Goal: Task Accomplishment & Management: Complete application form

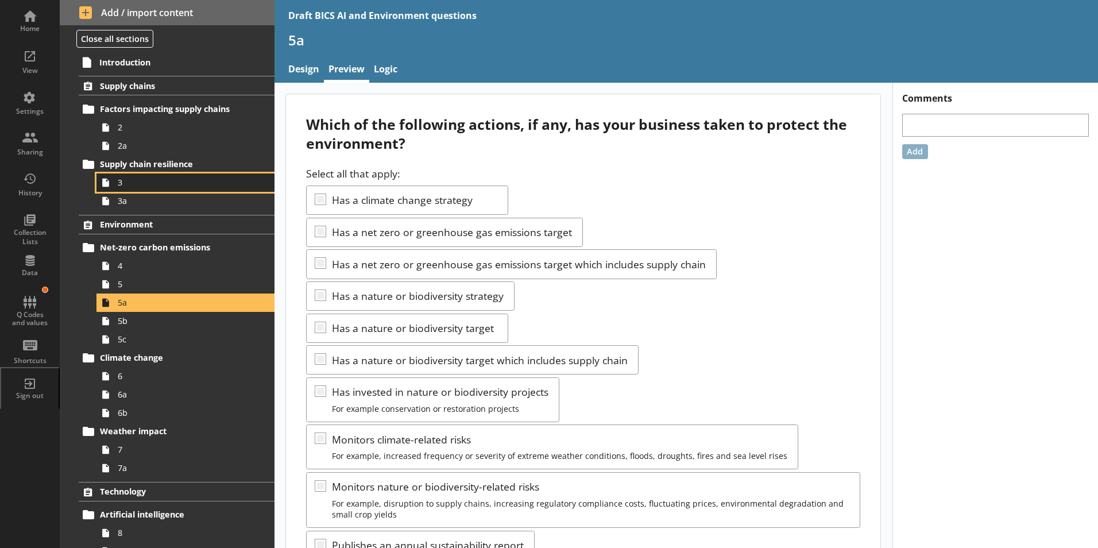
click at [133, 179] on span "3" at bounding box center [181, 182] width 127 height 11
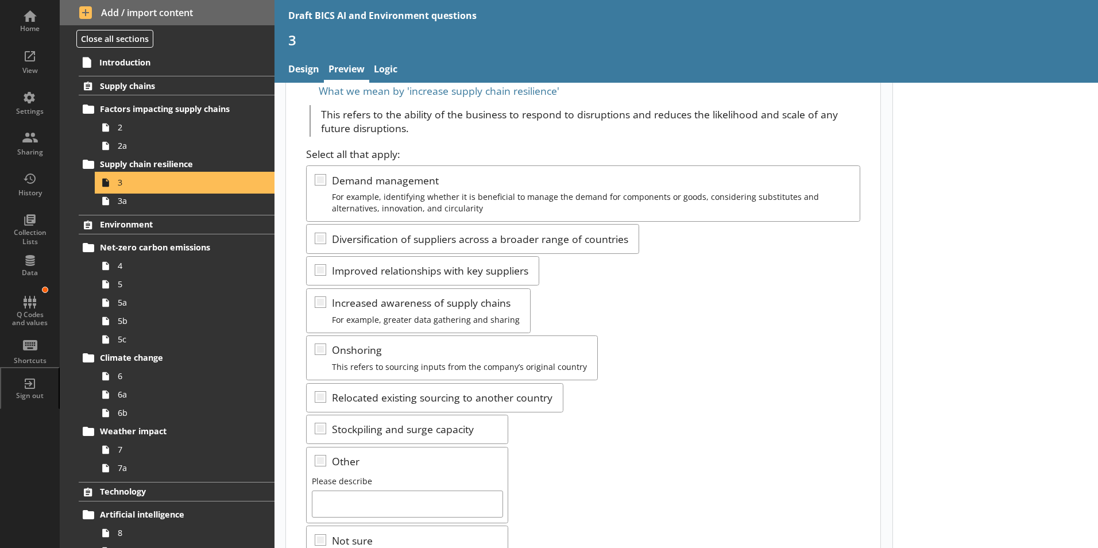
scroll to position [191, 0]
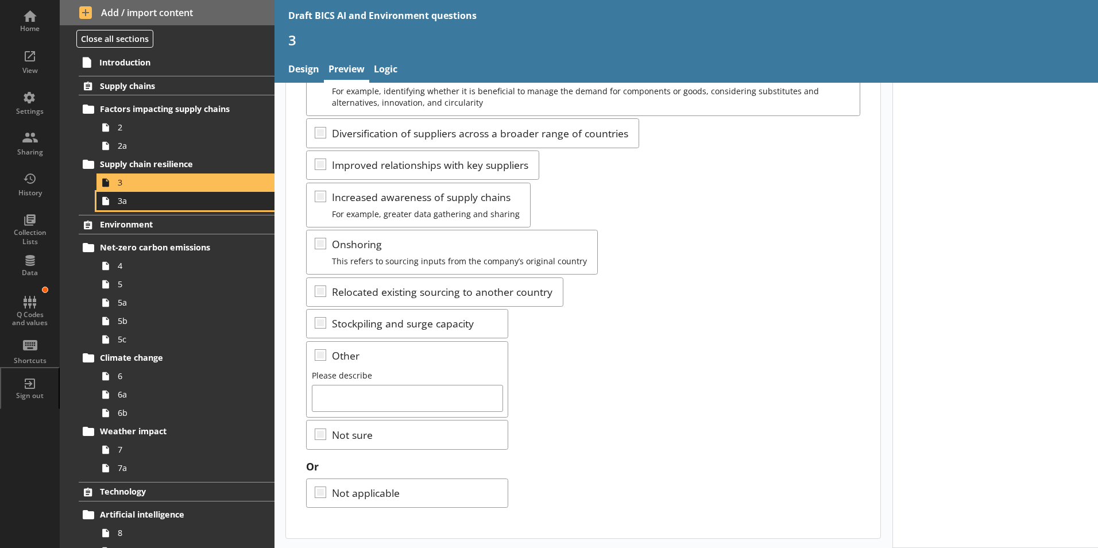
click at [128, 202] on span "3a" at bounding box center [181, 200] width 127 height 11
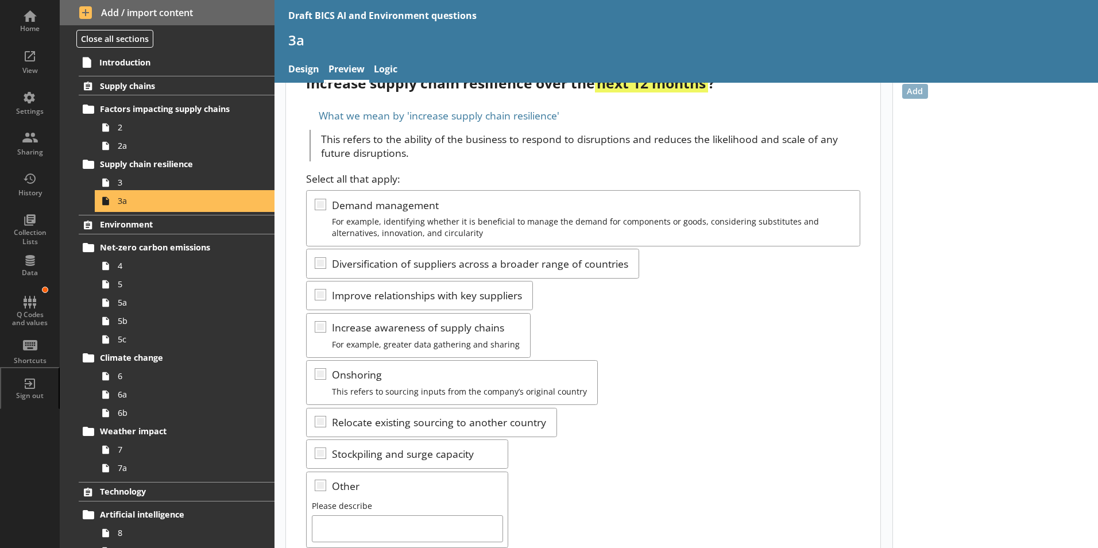
scroll to position [191, 0]
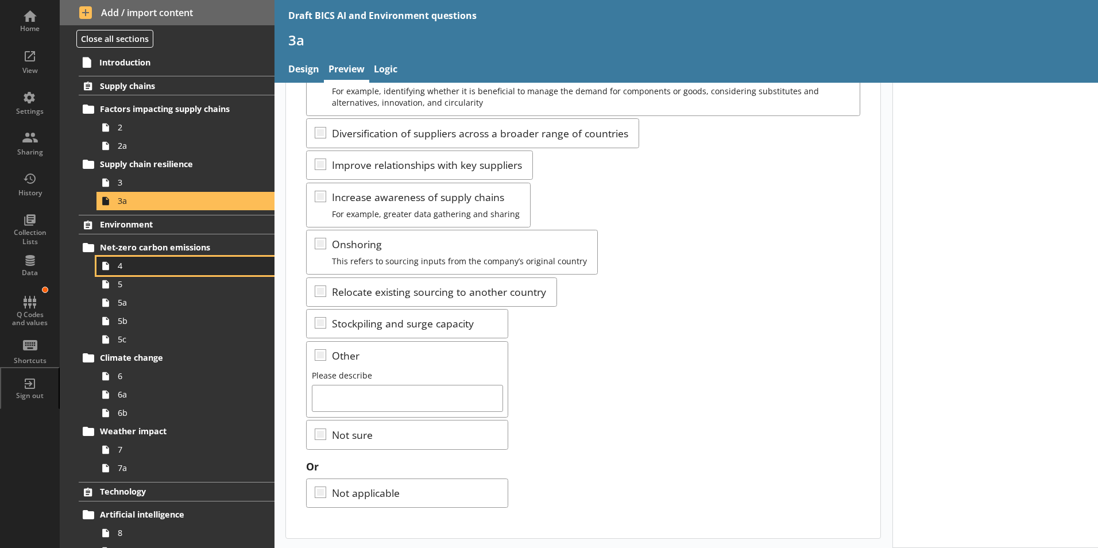
click at [113, 265] on icon at bounding box center [105, 266] width 18 height 18
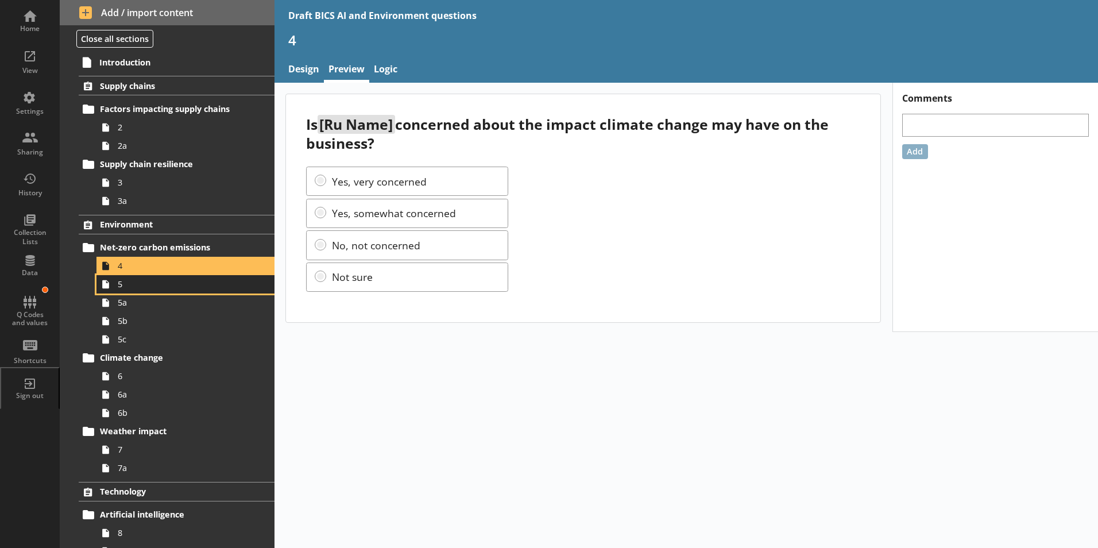
click at [119, 289] on span "5" at bounding box center [181, 284] width 127 height 11
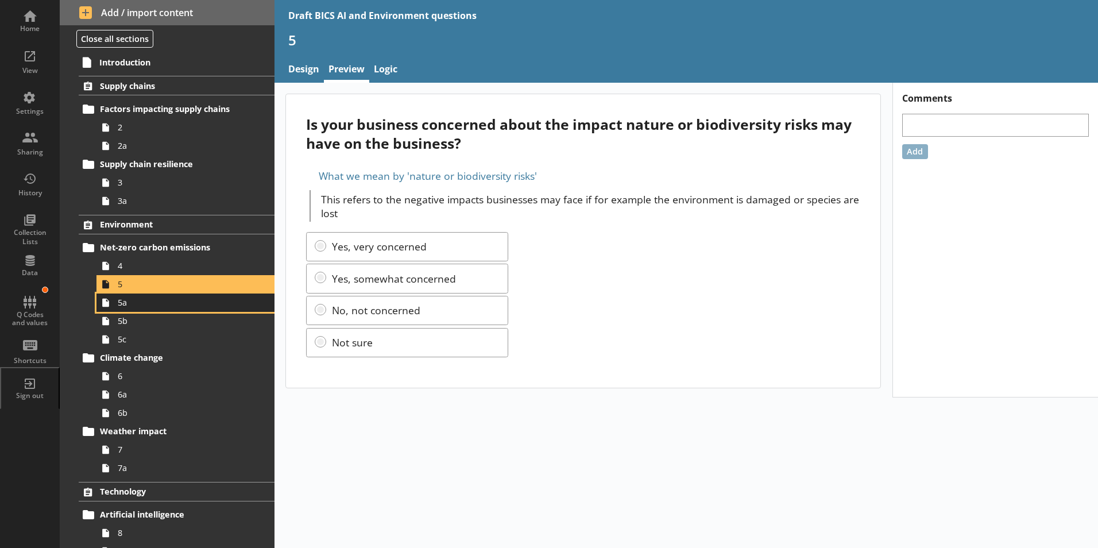
click at [124, 305] on span "5a" at bounding box center [181, 302] width 127 height 11
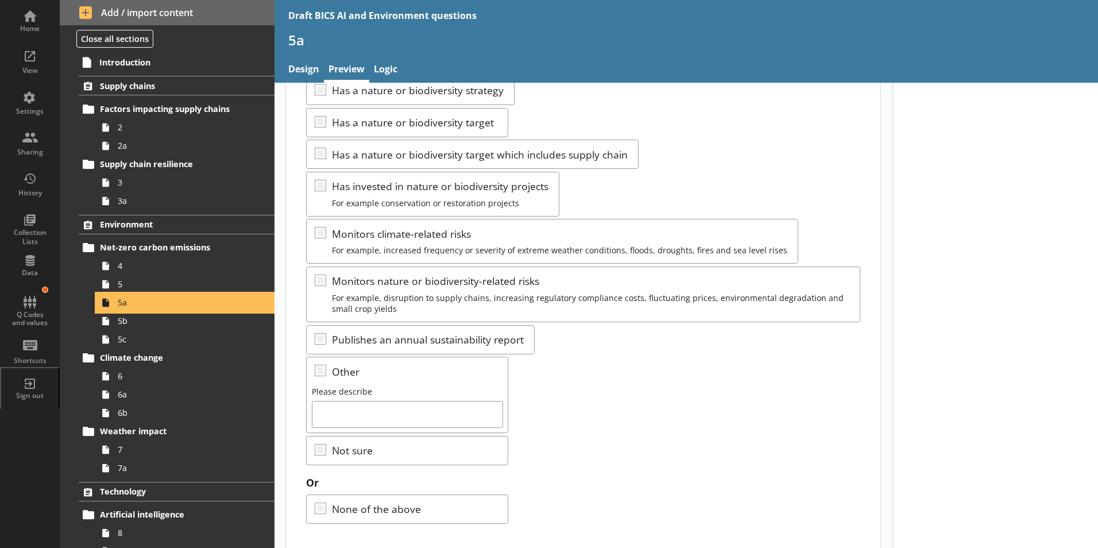
scroll to position [221, 0]
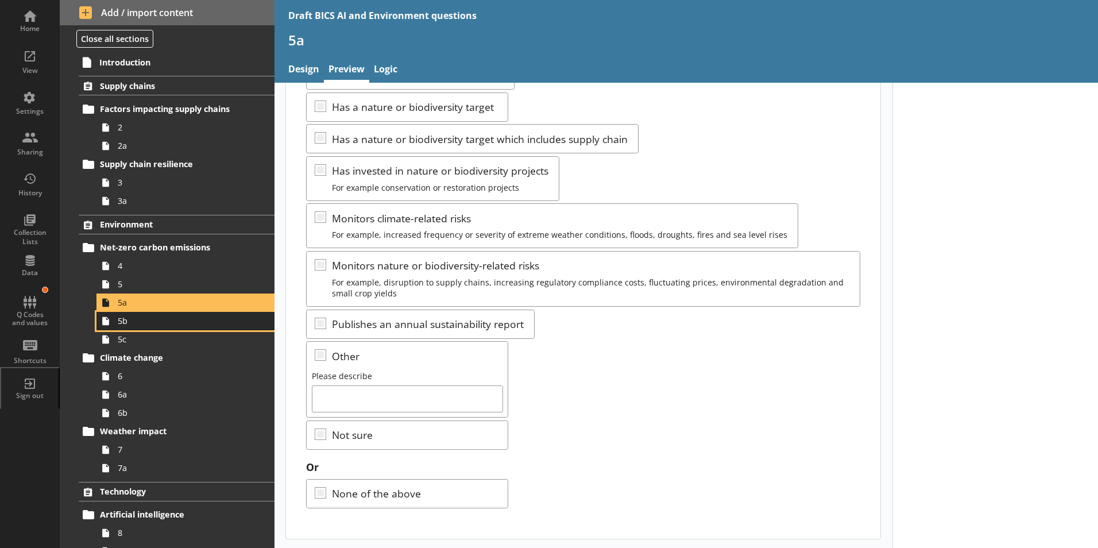
click at [122, 320] on span "5b" at bounding box center [181, 320] width 127 height 11
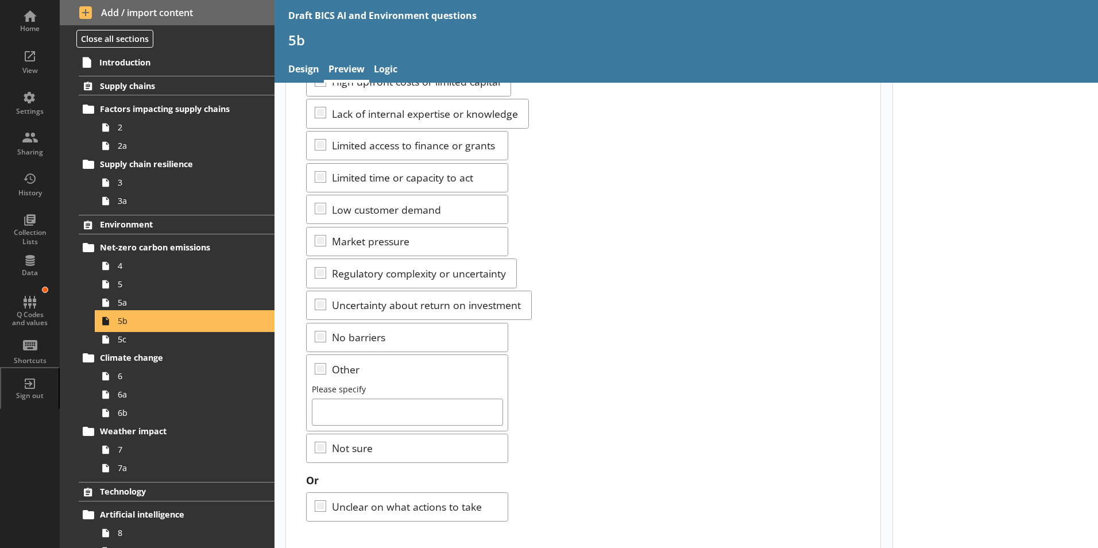
scroll to position [164, 0]
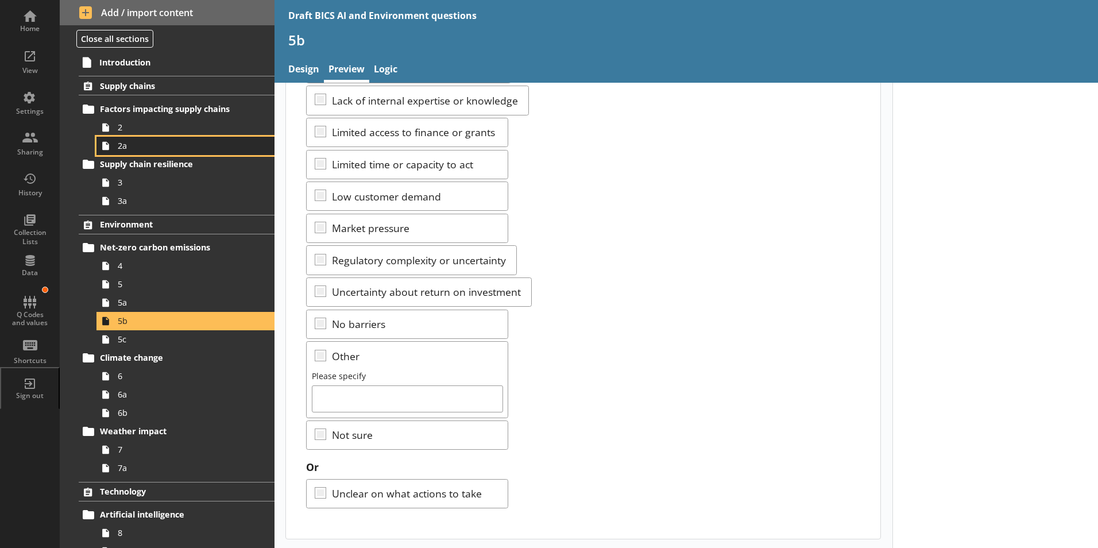
click at [122, 146] on span "2a" at bounding box center [181, 145] width 127 height 11
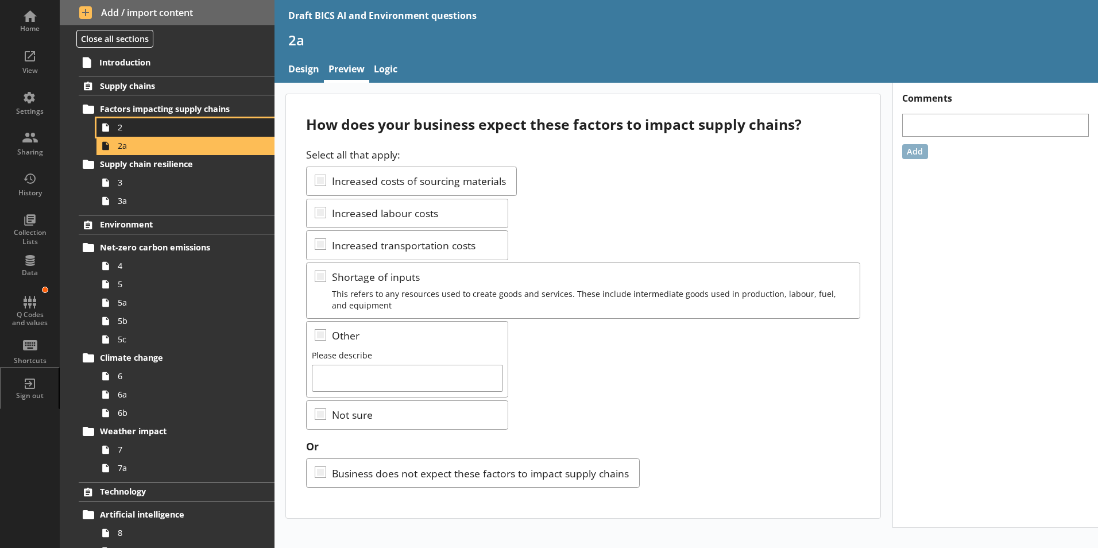
click at [120, 130] on span "2" at bounding box center [181, 127] width 127 height 11
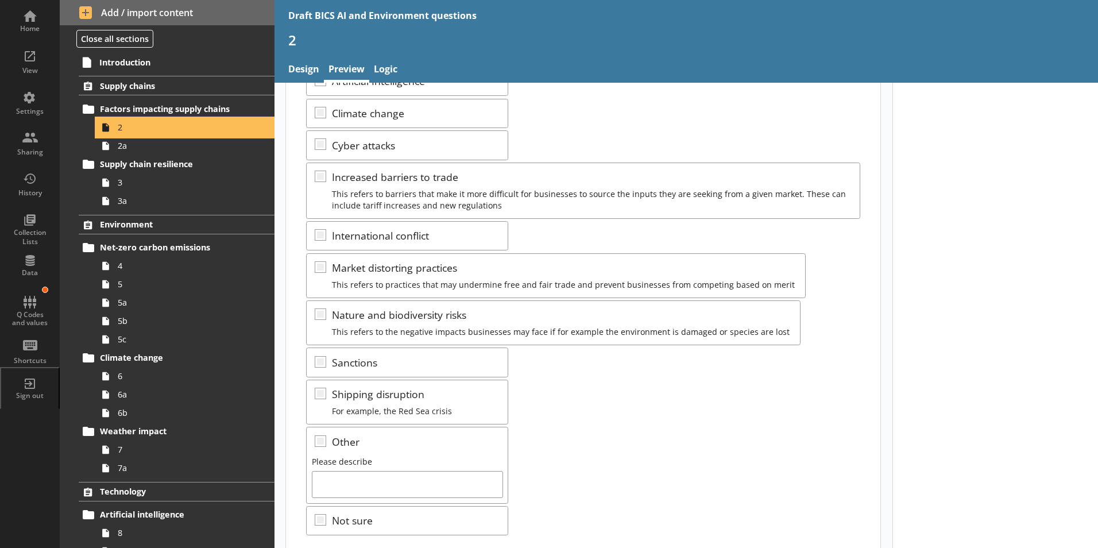
scroll to position [204, 0]
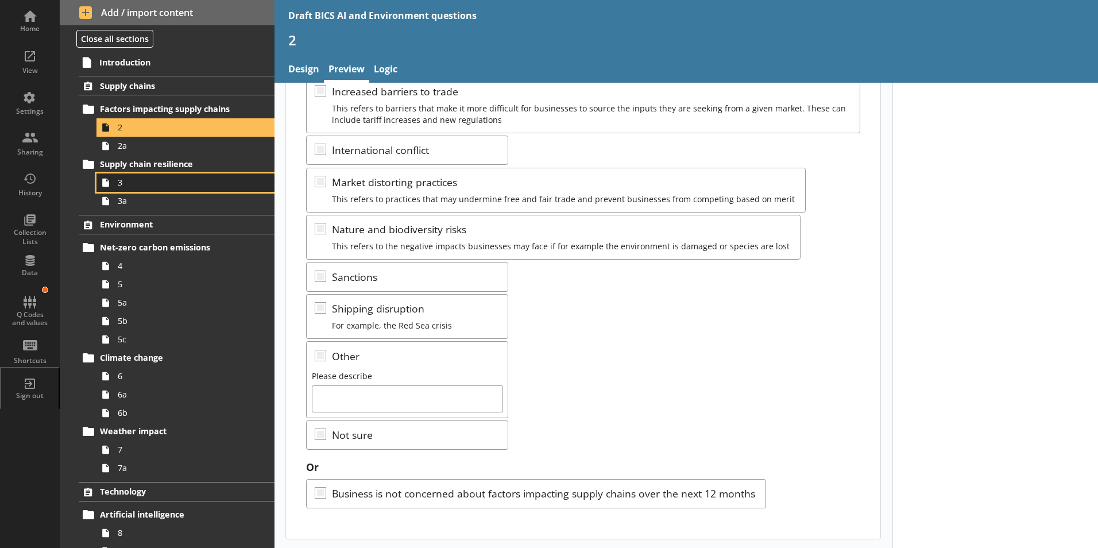
click at [127, 187] on span "3" at bounding box center [181, 182] width 127 height 11
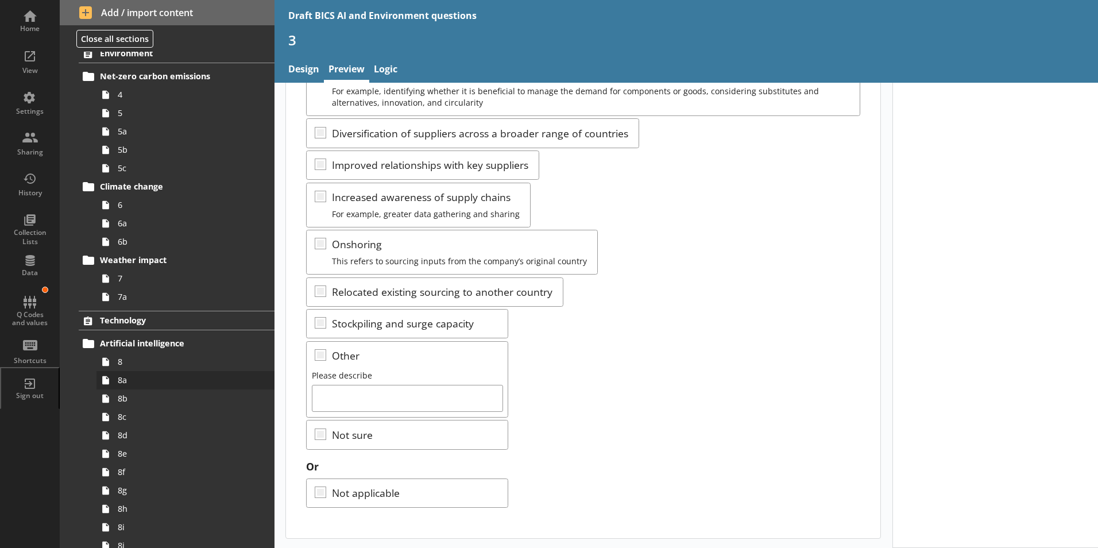
scroll to position [172, 0]
click at [119, 497] on link "8g" at bounding box center [185, 489] width 178 height 18
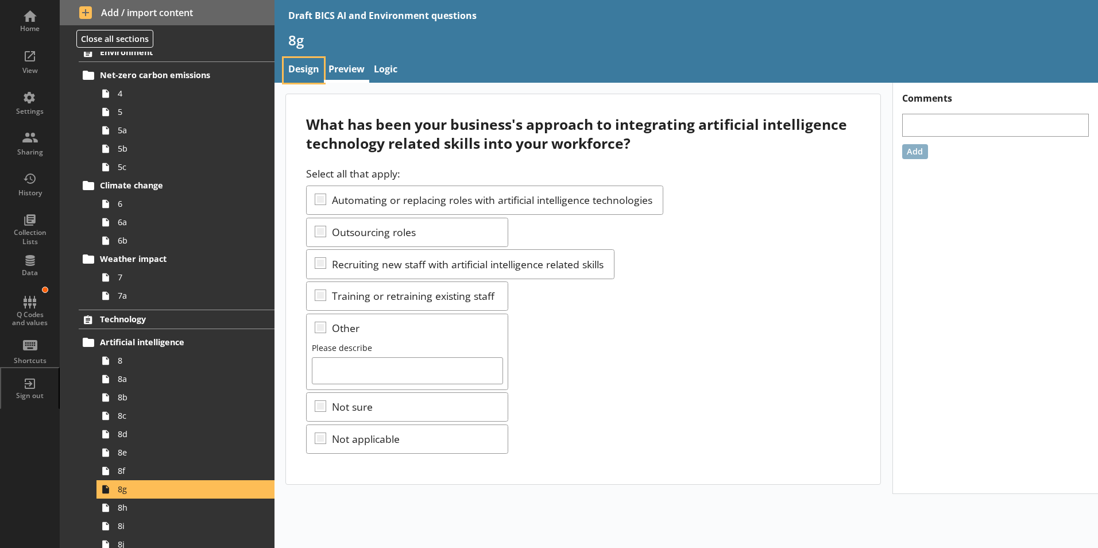
click at [307, 71] on link "Design" at bounding box center [304, 70] width 40 height 25
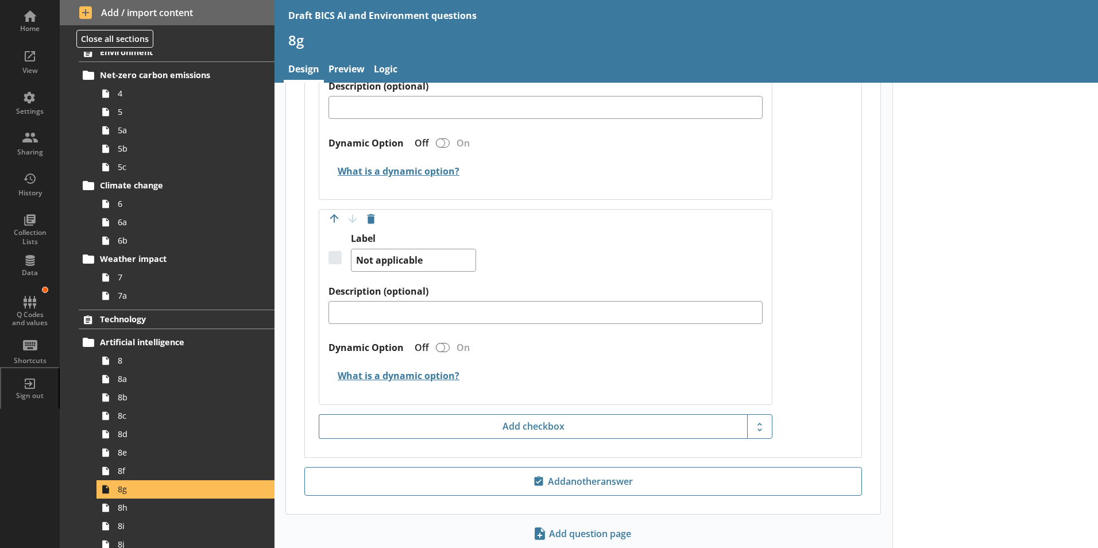
scroll to position [1665, 0]
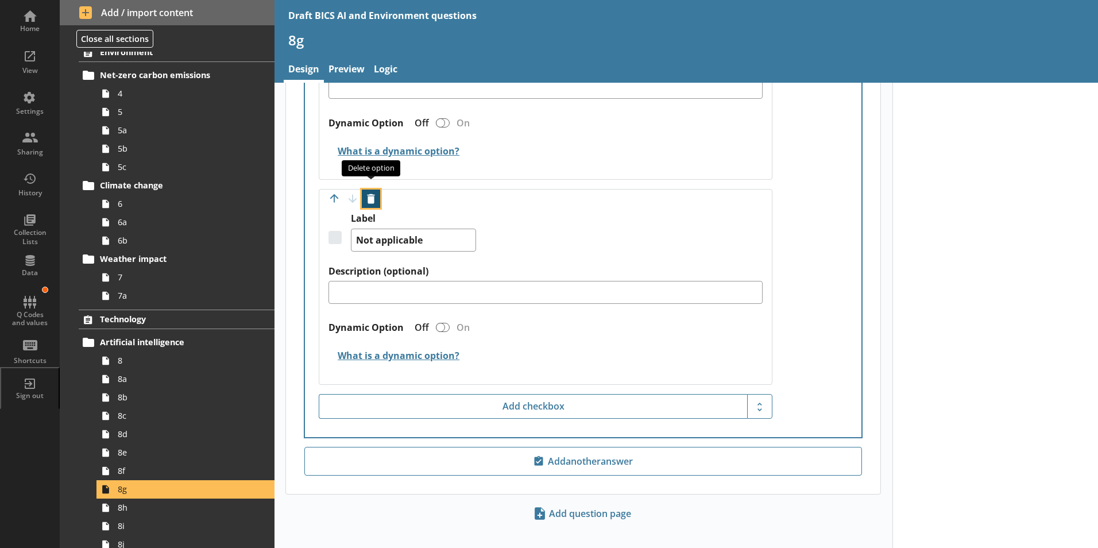
click at [372, 190] on button "Delete option" at bounding box center [371, 199] width 18 height 18
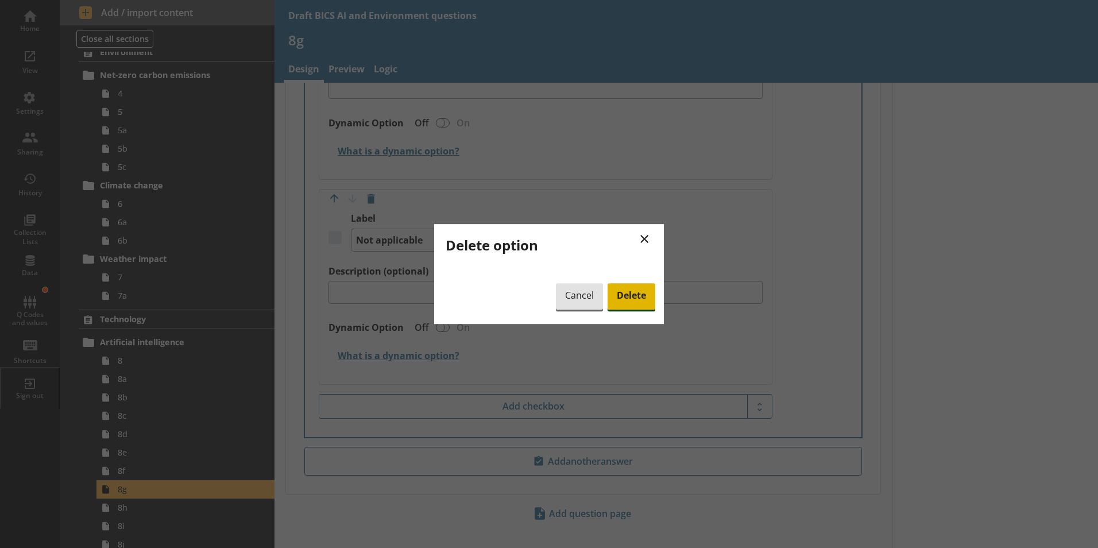
click at [642, 298] on span "Delete" at bounding box center [632, 296] width 48 height 26
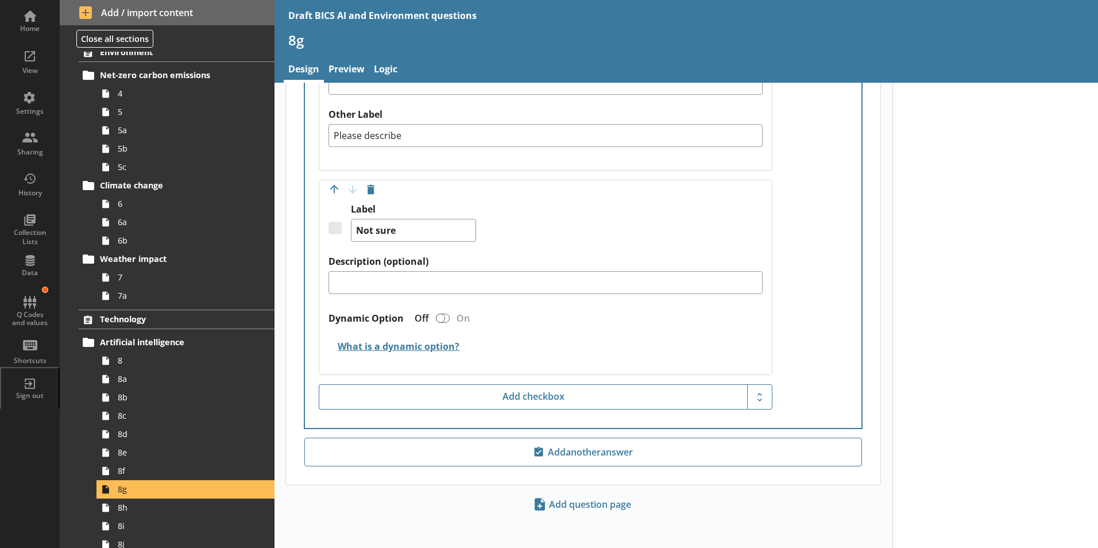
scroll to position [1461, 0]
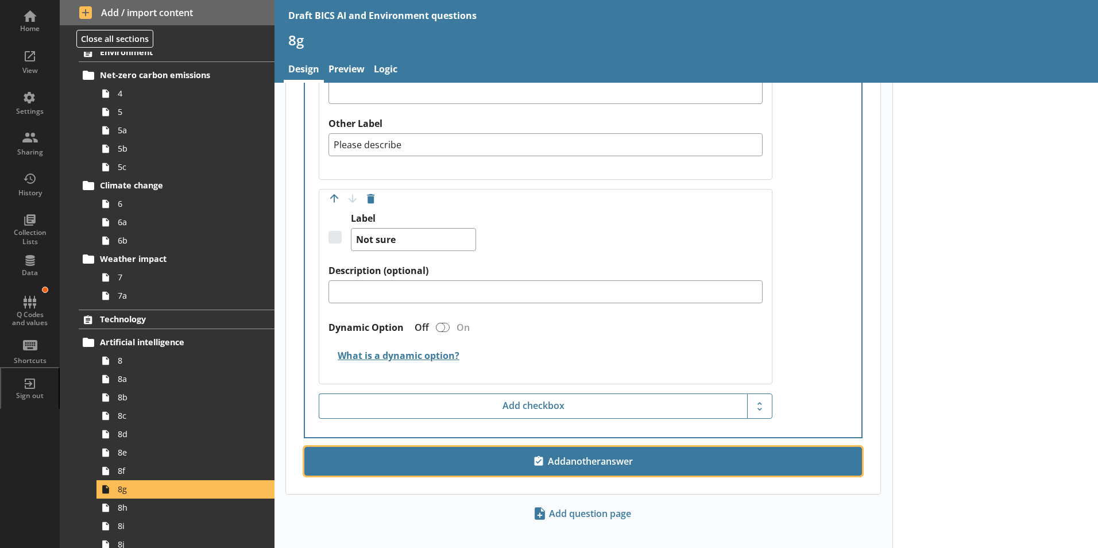
click at [554, 454] on span "Add another answer" at bounding box center [583, 461] width 547 height 18
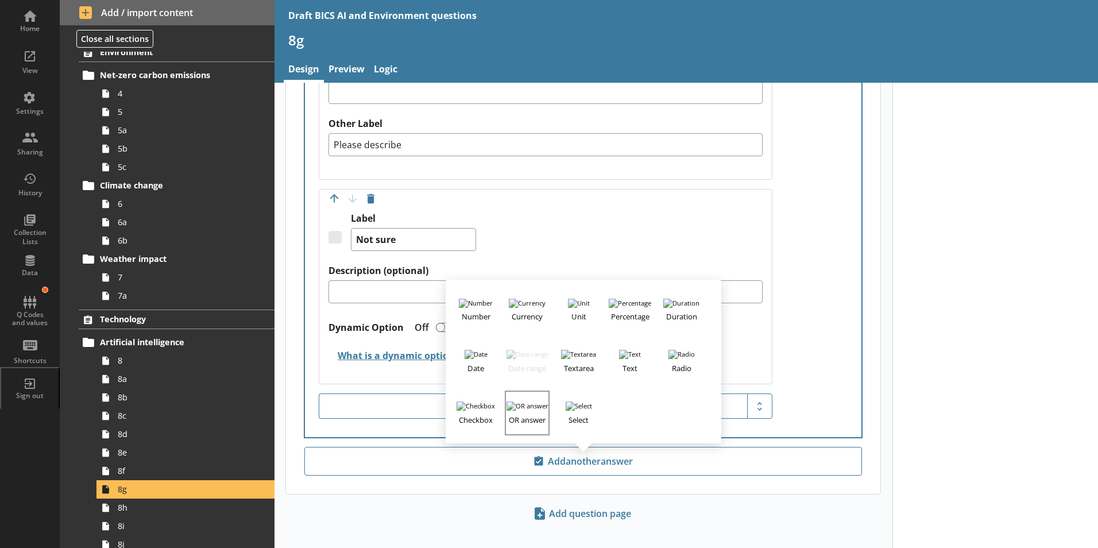
click at [513, 411] on h3 "OR answer" at bounding box center [527, 418] width 42 height 14
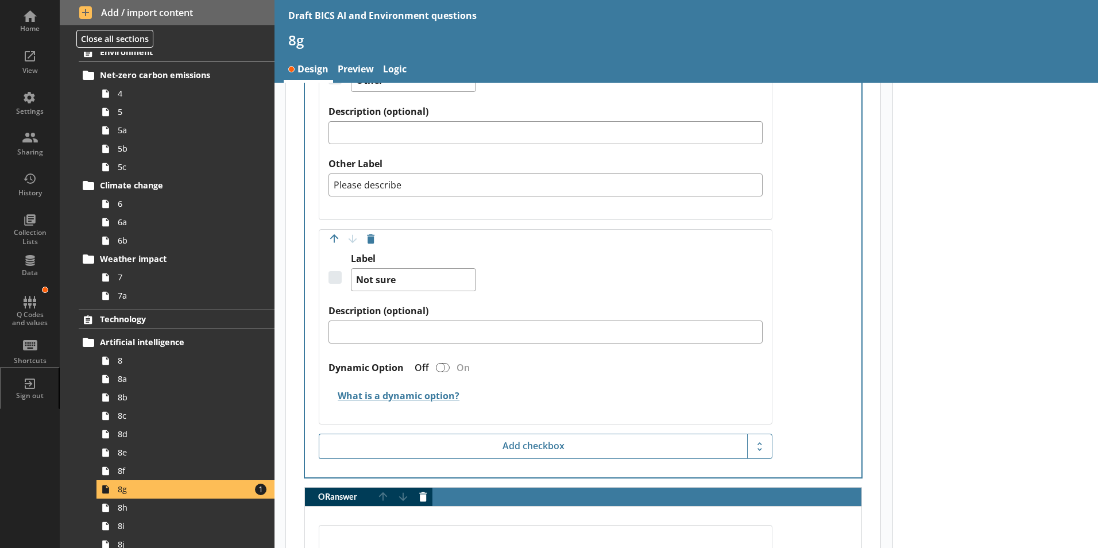
scroll to position [1501, 0]
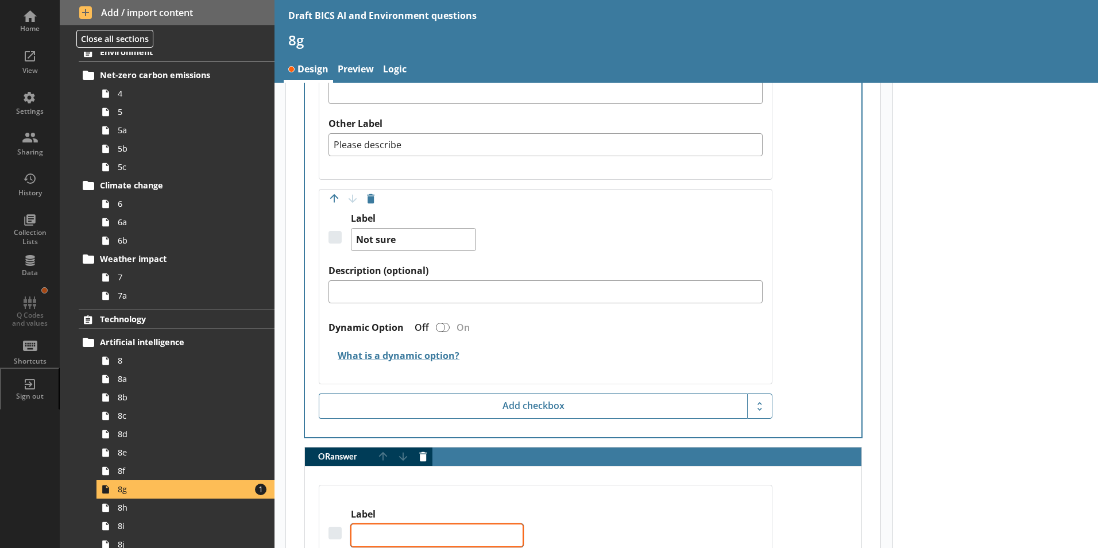
click at [379, 524] on textarea "Label" at bounding box center [437, 535] width 172 height 23
type textarea "x"
type textarea "N"
type textarea "x"
type textarea "No"
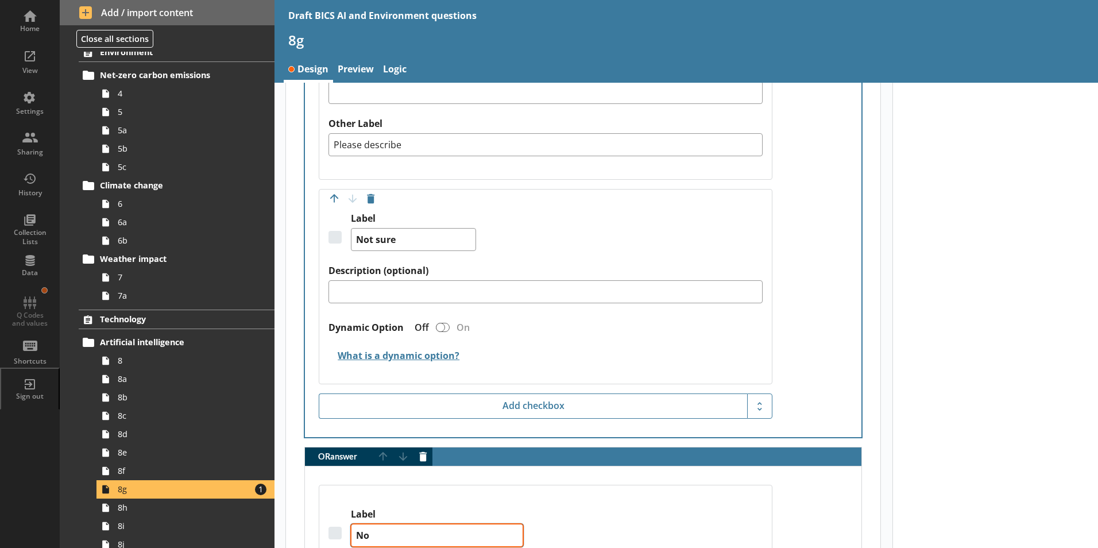
type textarea "x"
type textarea "Not"
type textarea "x"
type textarea "Not"
type textarea "x"
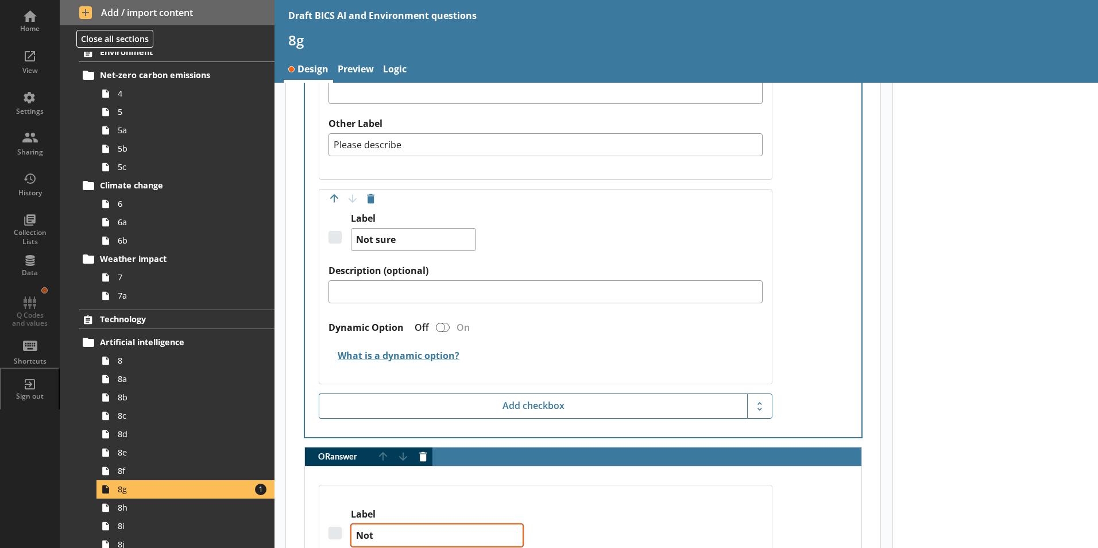
type textarea "Not a"
type textarea "x"
type textarea "Not ap"
type textarea "x"
type textarea "Not app"
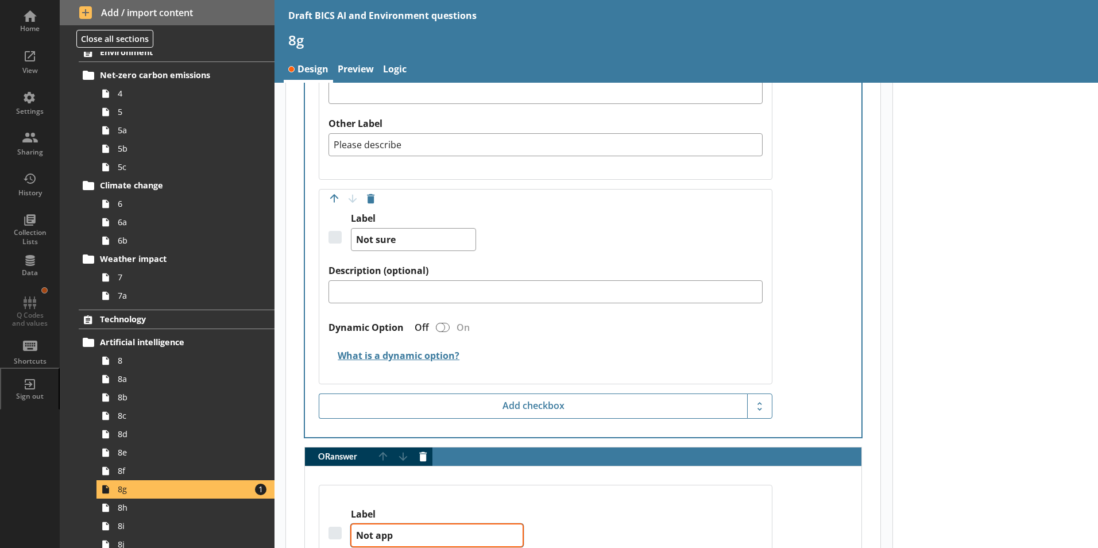
type textarea "x"
type textarea "Not appl"
type textarea "x"
type textarea "Not appli"
type textarea "x"
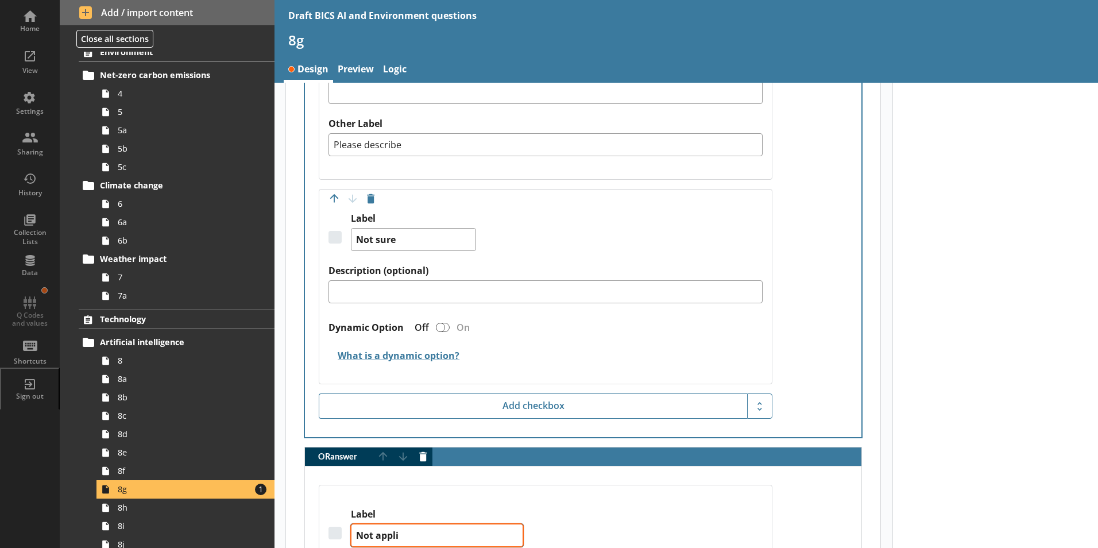
type textarea "Not applic"
type textarea "x"
type textarea "Not applica"
type textarea "x"
type textarea "Not applicab"
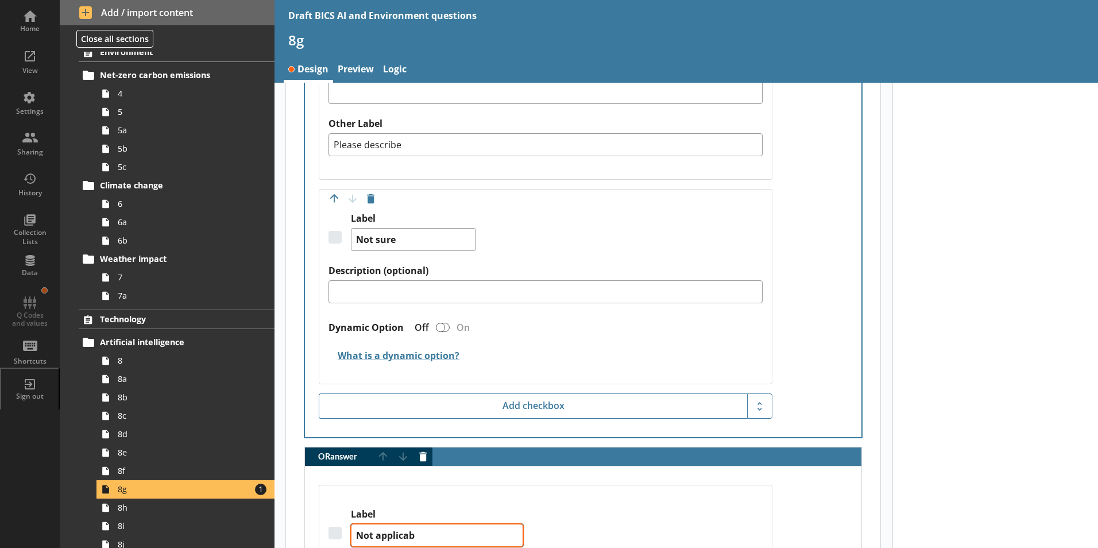
type textarea "x"
type textarea "Not applicabl"
type textarea "x"
type textarea "Not applicable"
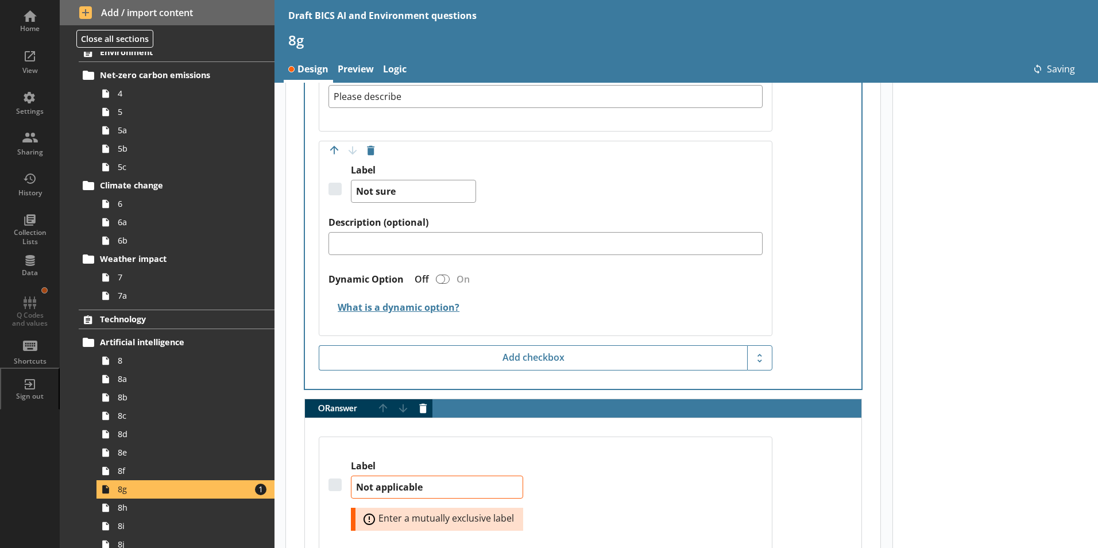
scroll to position [1616, 0]
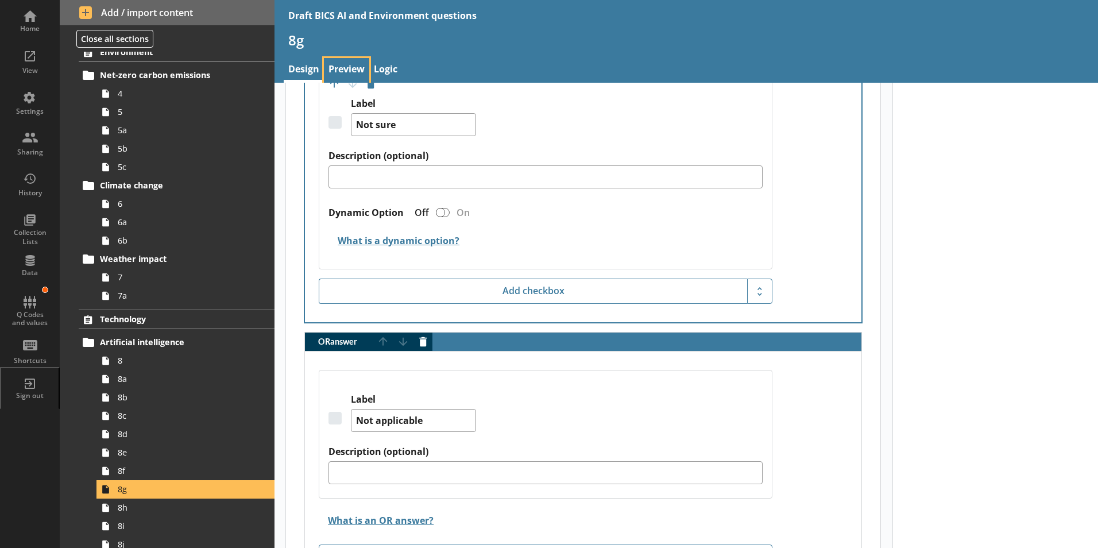
click at [352, 69] on link "Preview" at bounding box center [346, 70] width 45 height 25
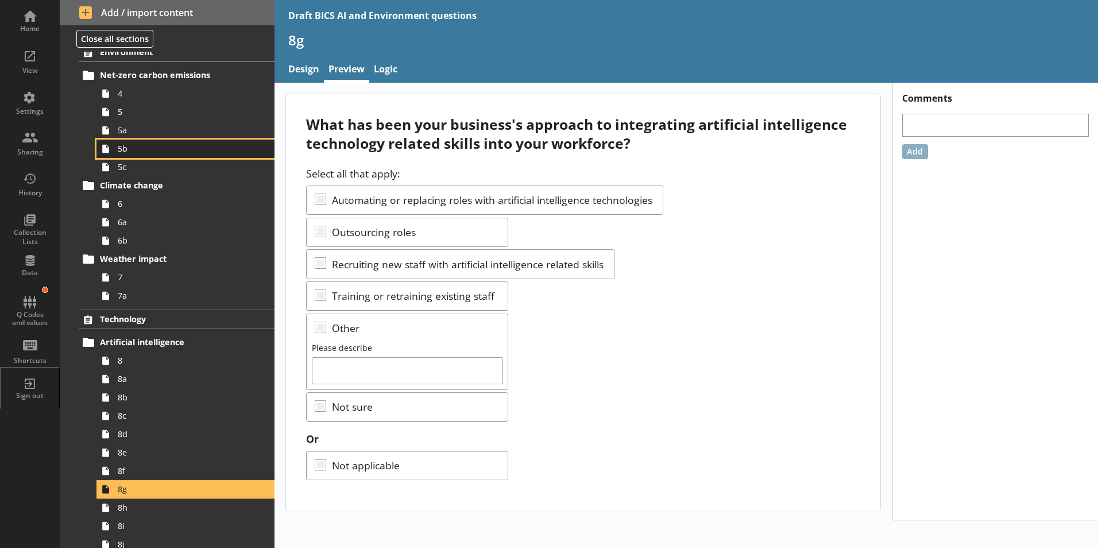
click at [126, 153] on span "5b" at bounding box center [181, 148] width 127 height 11
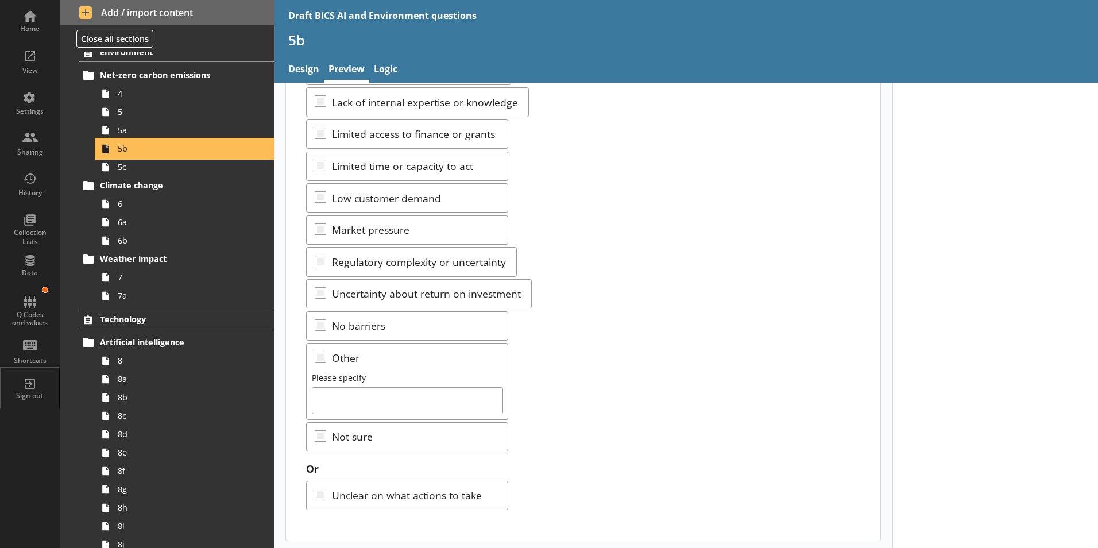
scroll to position [164, 0]
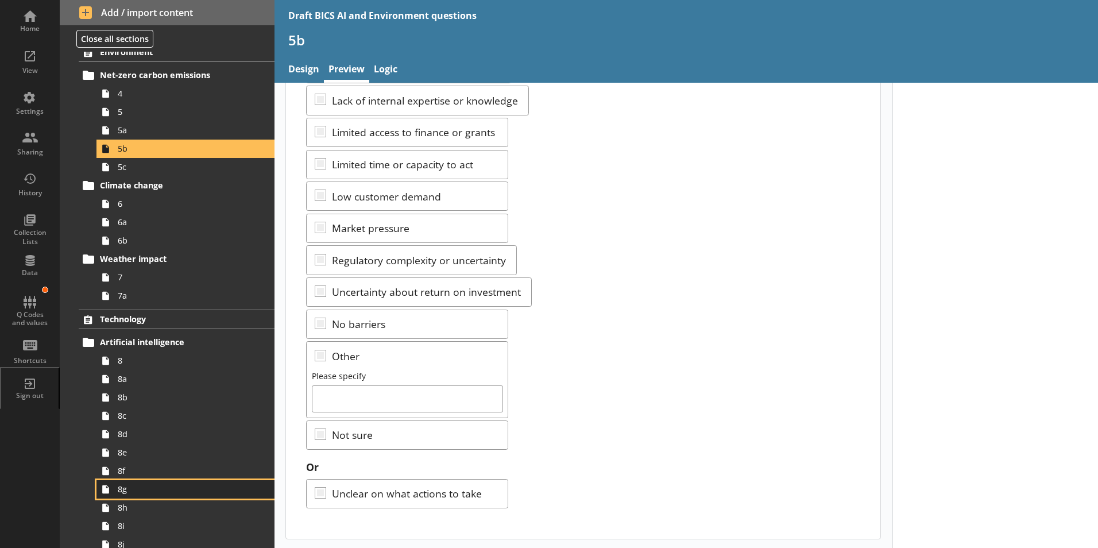
click at [121, 494] on span "8g" at bounding box center [181, 489] width 127 height 11
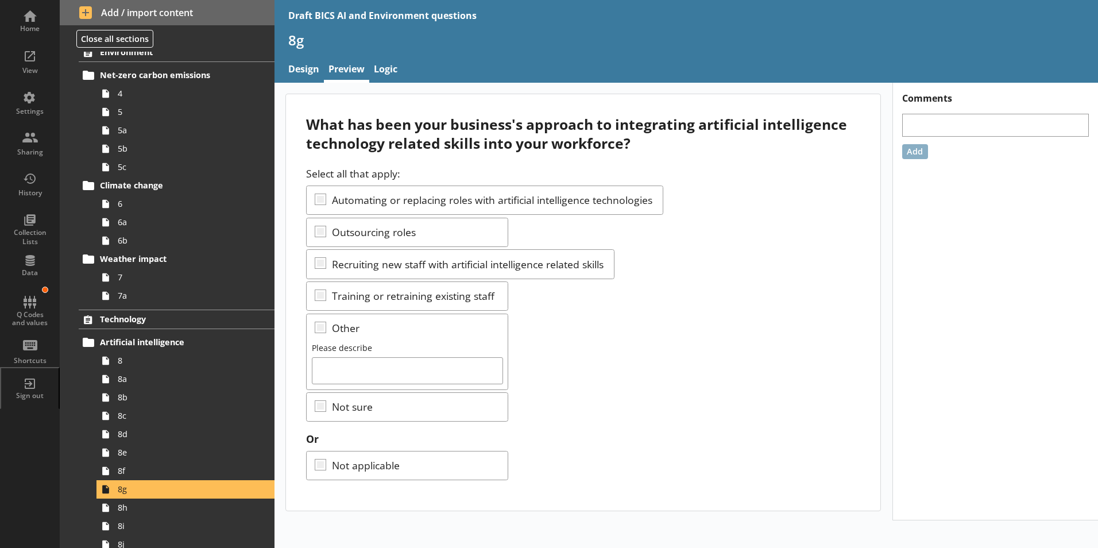
click at [756, 312] on div "Select all that apply: Automating or replacing roles with artificial intelligen…" at bounding box center [583, 294] width 554 height 255
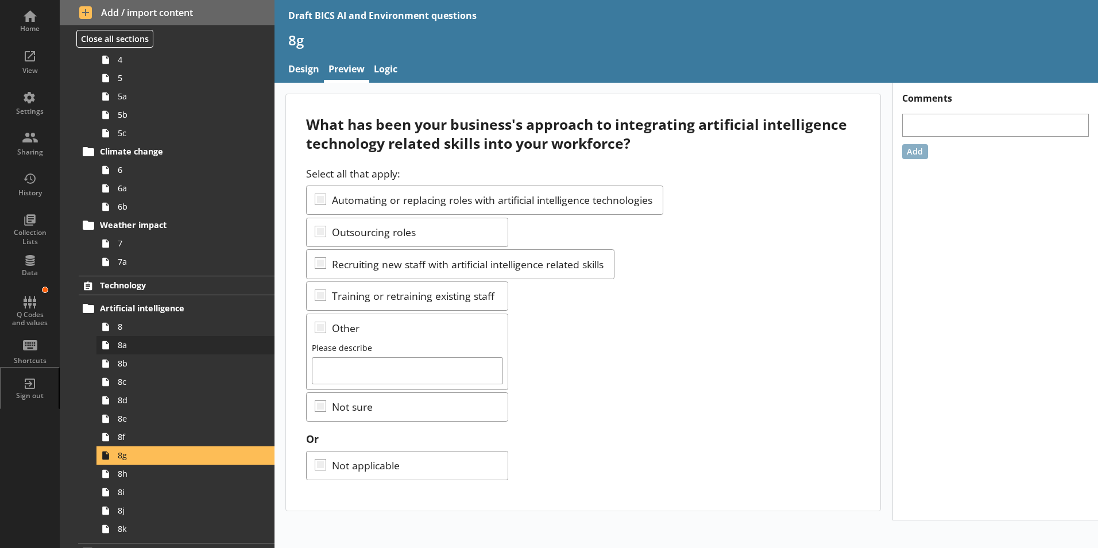
scroll to position [225, 0]
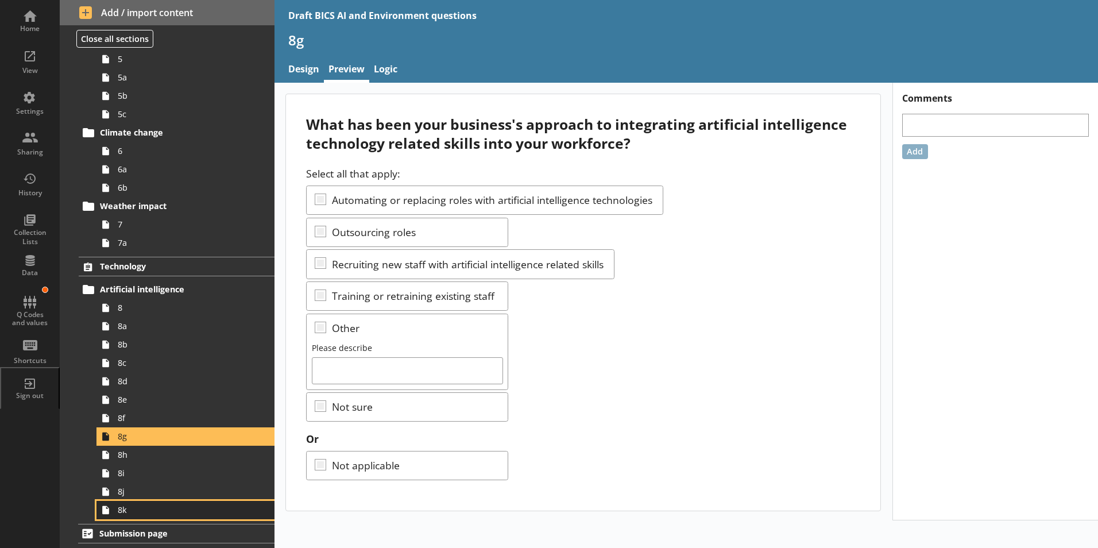
click at [126, 514] on span "8k" at bounding box center [181, 509] width 127 height 11
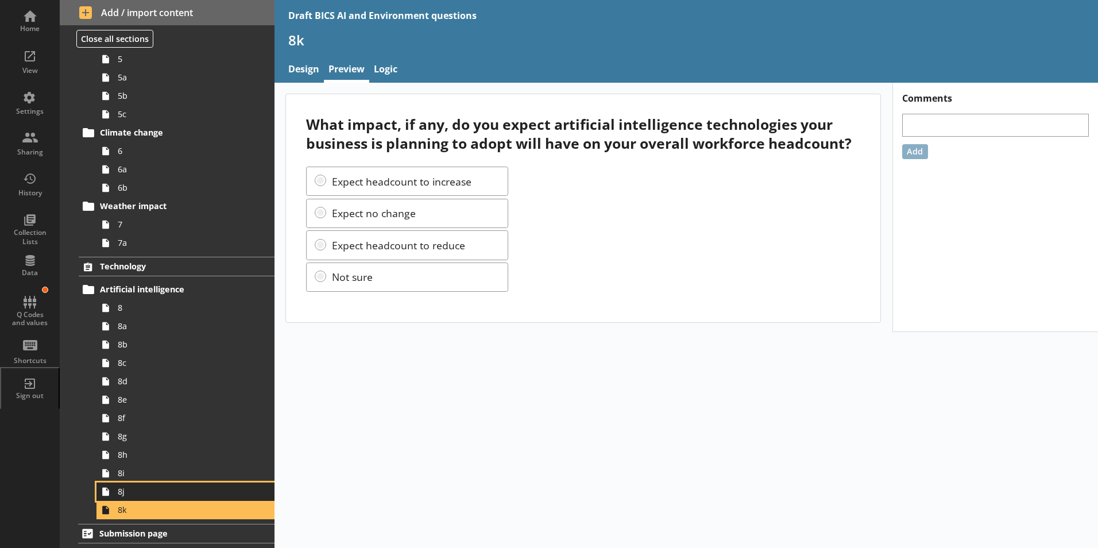
click at [121, 492] on span "8j" at bounding box center [181, 491] width 127 height 11
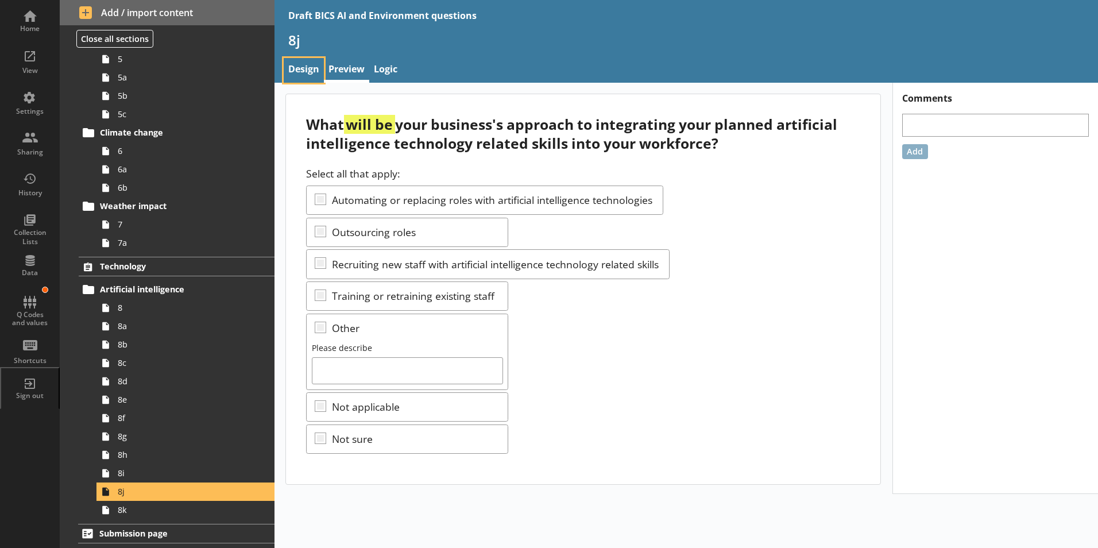
click at [308, 63] on link "Design" at bounding box center [304, 70] width 40 height 25
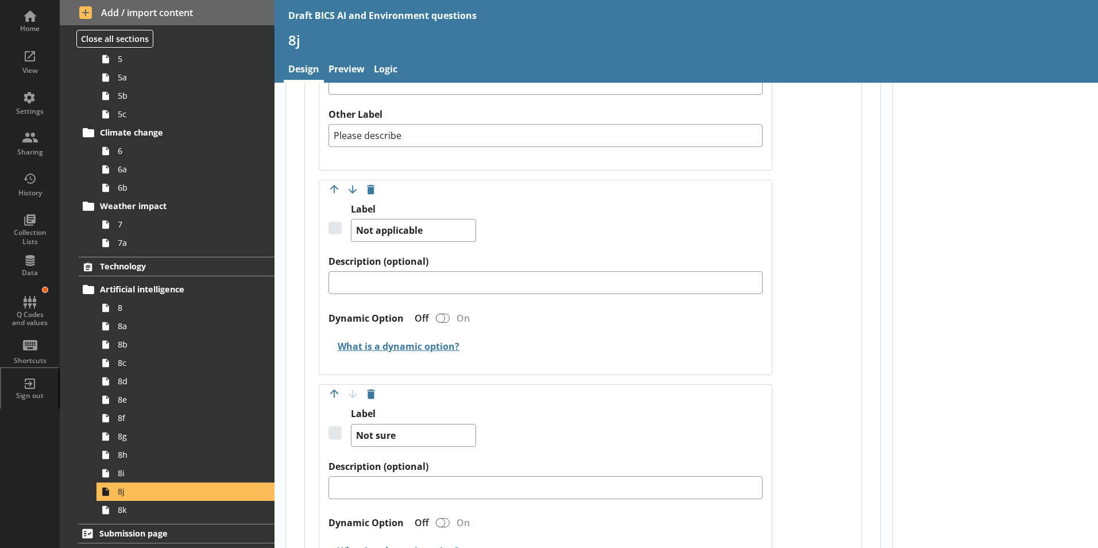
scroll to position [1493, 0]
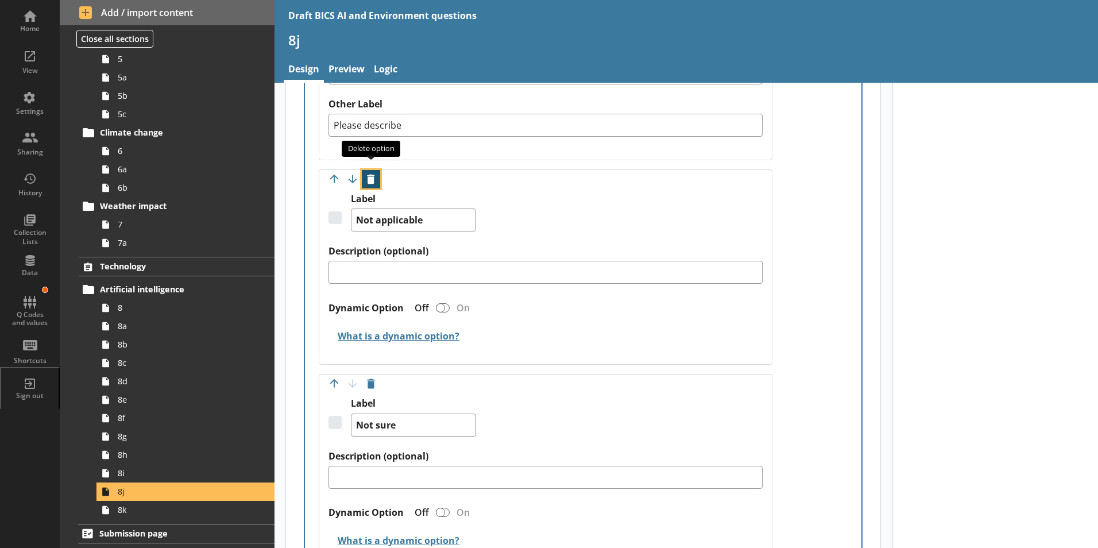
click at [370, 170] on button "Delete option" at bounding box center [371, 179] width 18 height 18
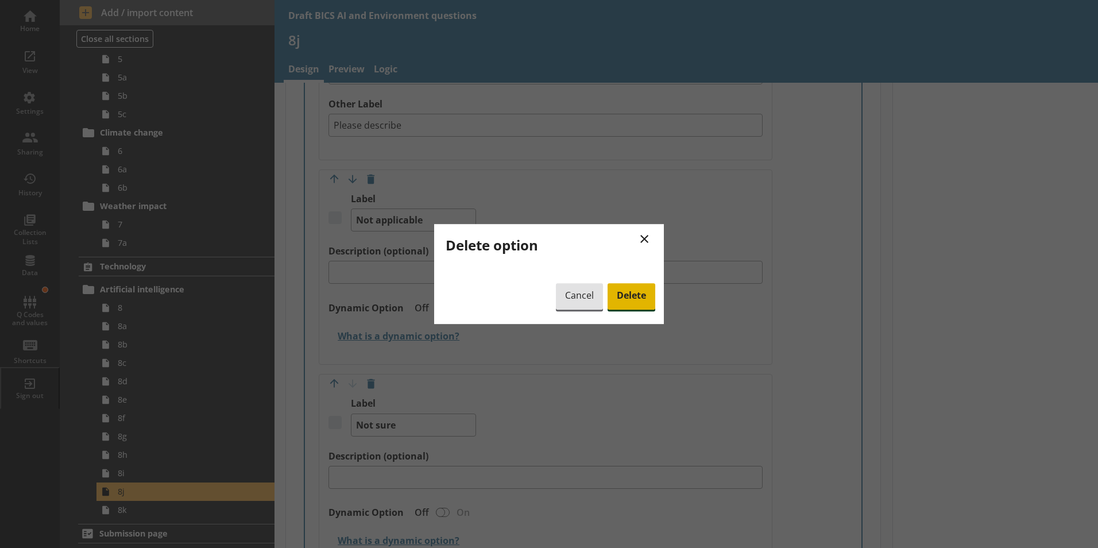
click at [628, 300] on span "Delete" at bounding box center [632, 296] width 48 height 26
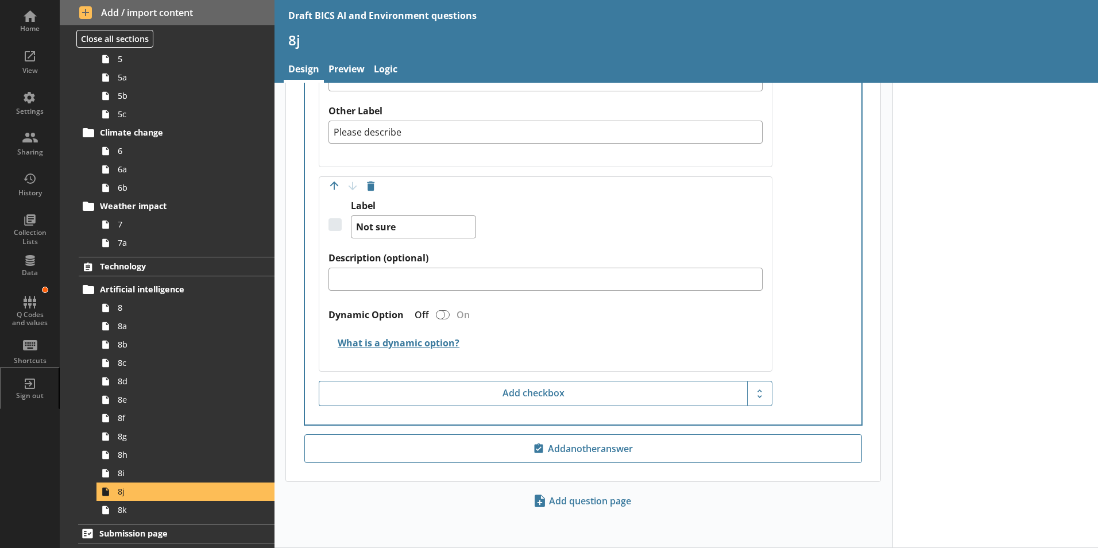
scroll to position [1474, 0]
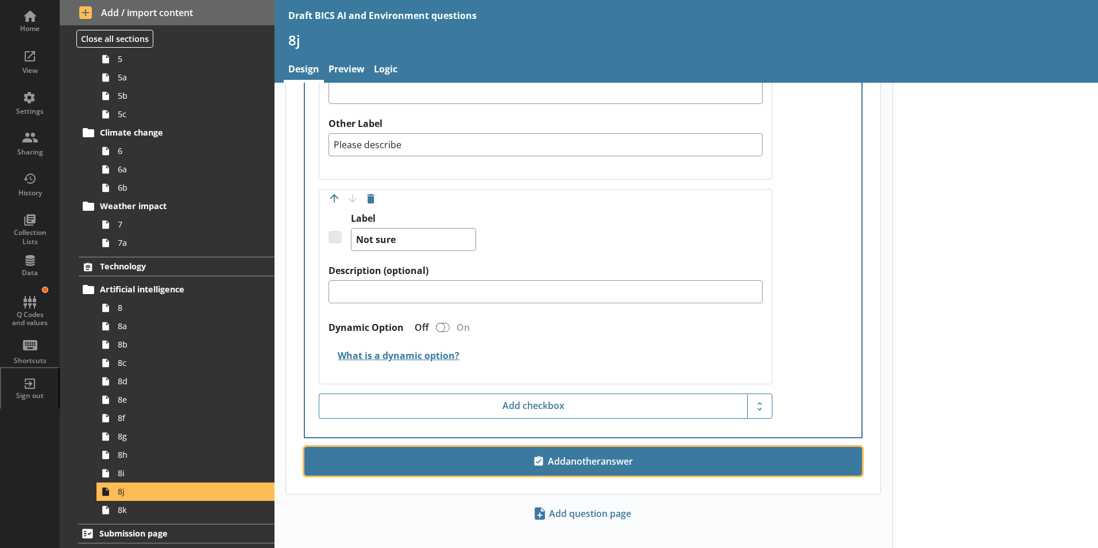
click at [546, 453] on span "Add another answer" at bounding box center [583, 461] width 547 height 18
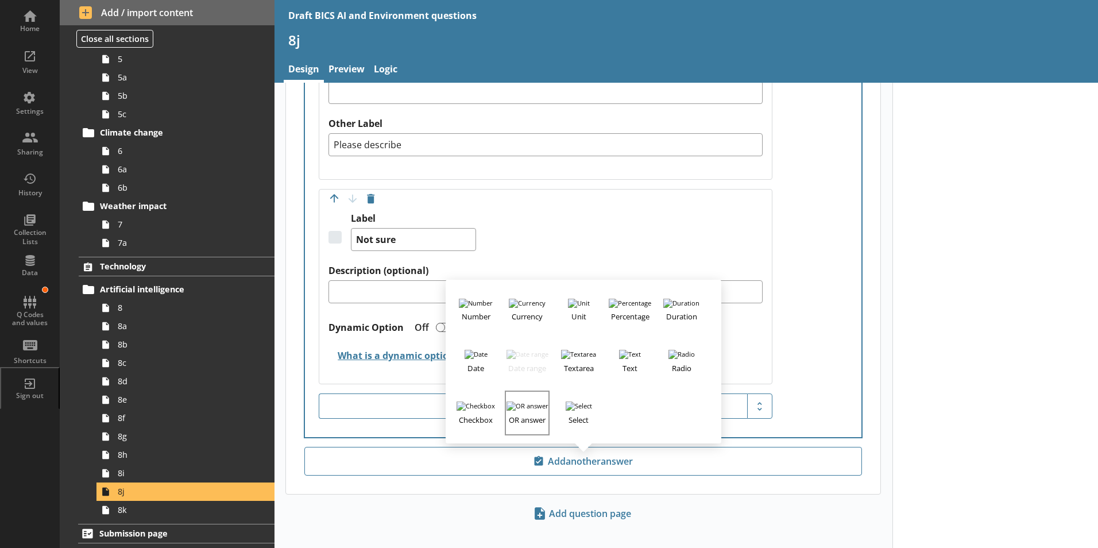
click at [520, 411] on h3 "OR answer" at bounding box center [527, 418] width 42 height 14
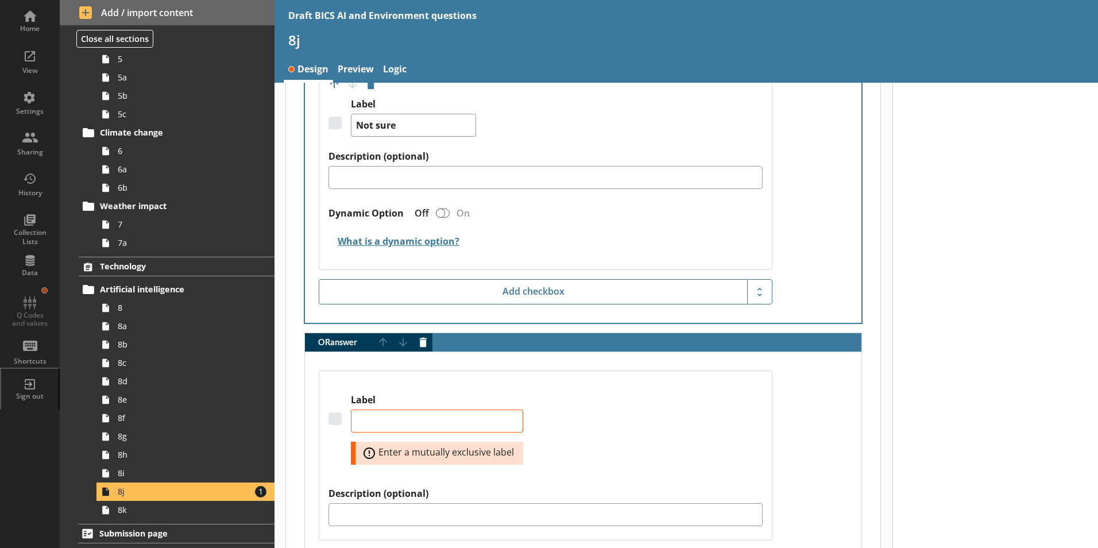
scroll to position [1629, 0]
click at [370, 411] on textarea "Label" at bounding box center [437, 420] width 172 height 23
type textarea "x"
type textarea "N"
type textarea "x"
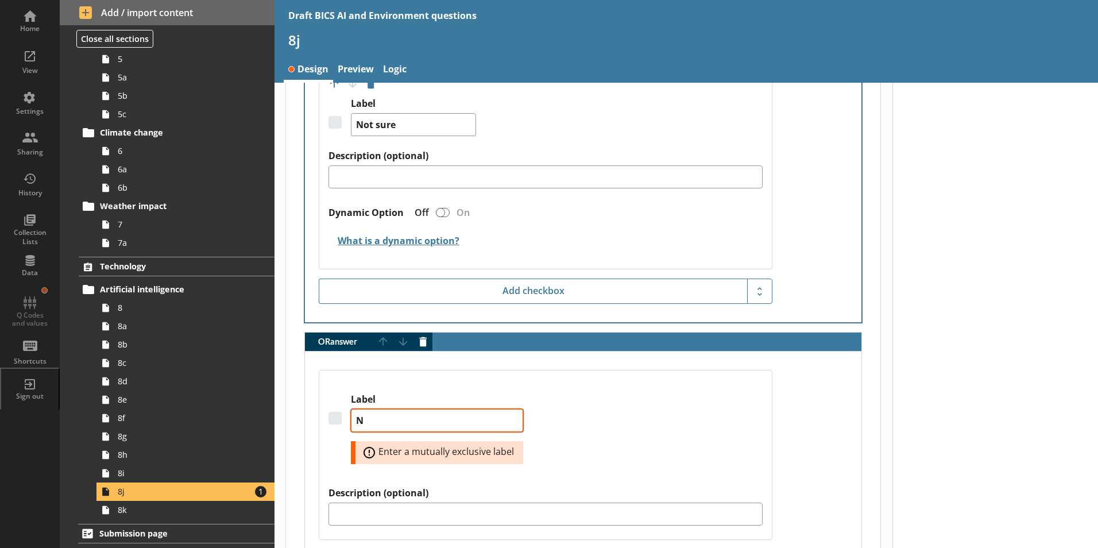
type textarea "No"
type textarea "x"
type textarea "Not"
type textarea "x"
type textarea "Not"
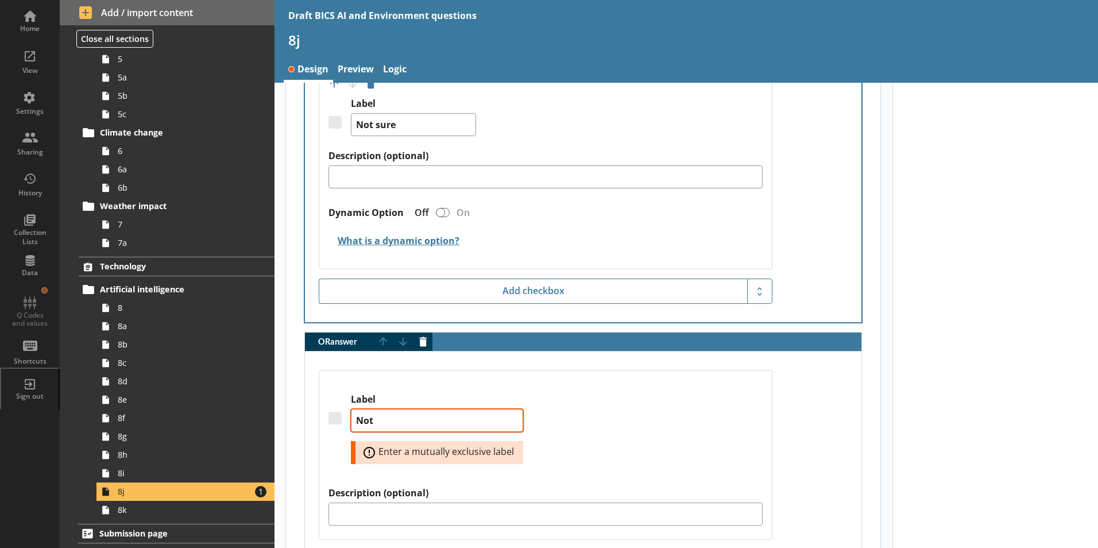
type textarea "x"
type textarea "Not a"
type textarea "x"
type textarea "Not ap"
type textarea "x"
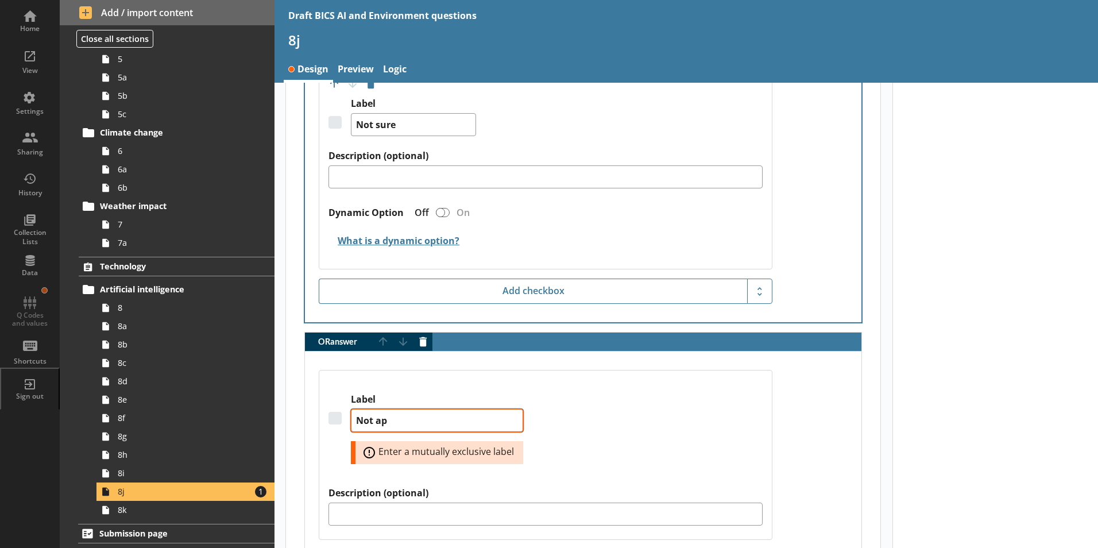
type textarea "Not app"
type textarea "x"
type textarea "Not appl"
type textarea "x"
type textarea "Not appli"
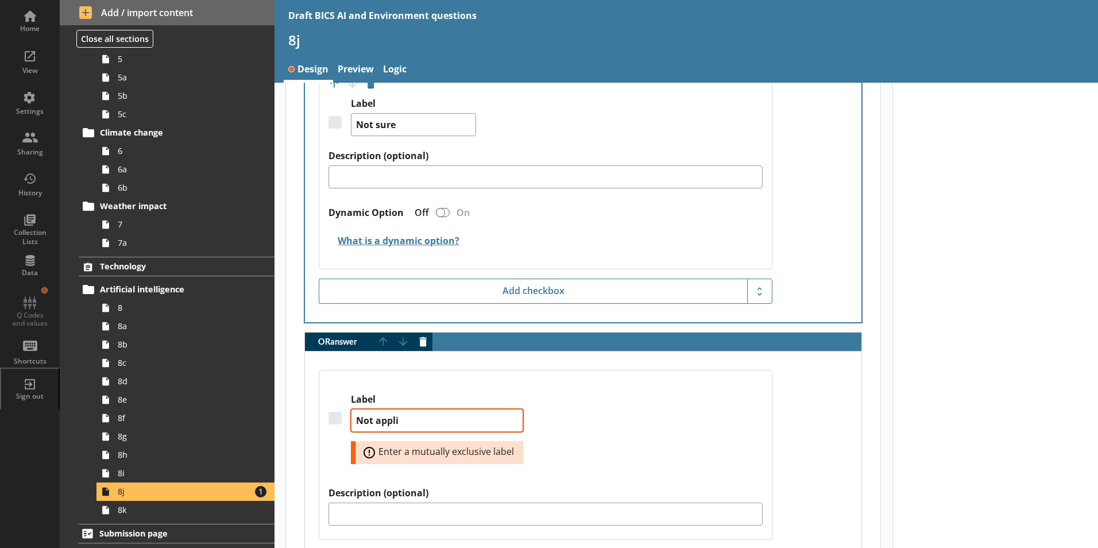
type textarea "x"
type textarea "Not applic"
type textarea "x"
type textarea "Not applica"
type textarea "x"
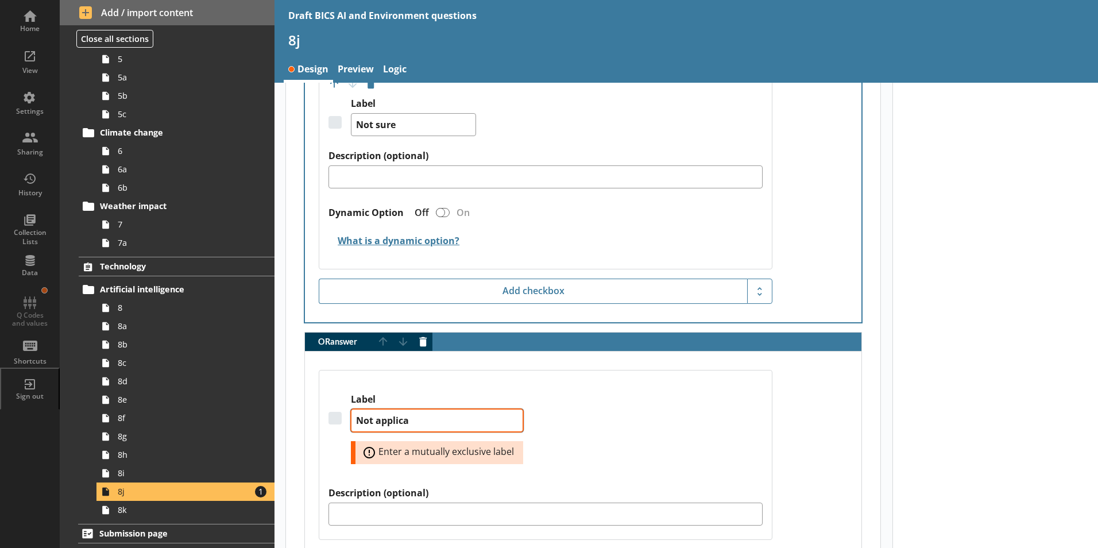
type textarea "Not applicab"
type textarea "x"
type textarea "Not applicabl"
type textarea "x"
type textarea "Not applicable"
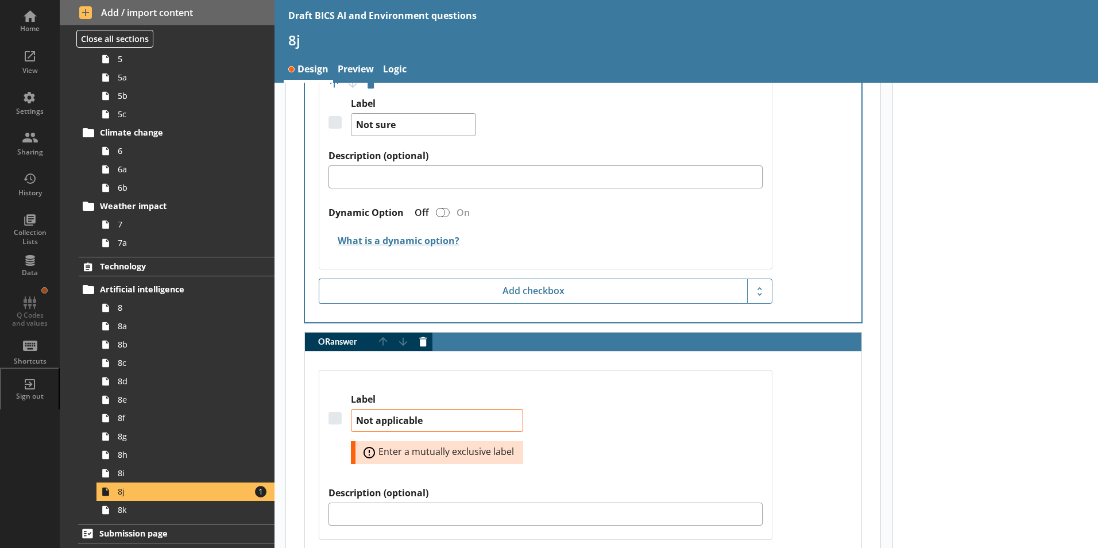
click at [830, 403] on div "Label Not applicable Error: Enter a mutually exclusive label Description (optio…" at bounding box center [583, 489] width 556 height 277
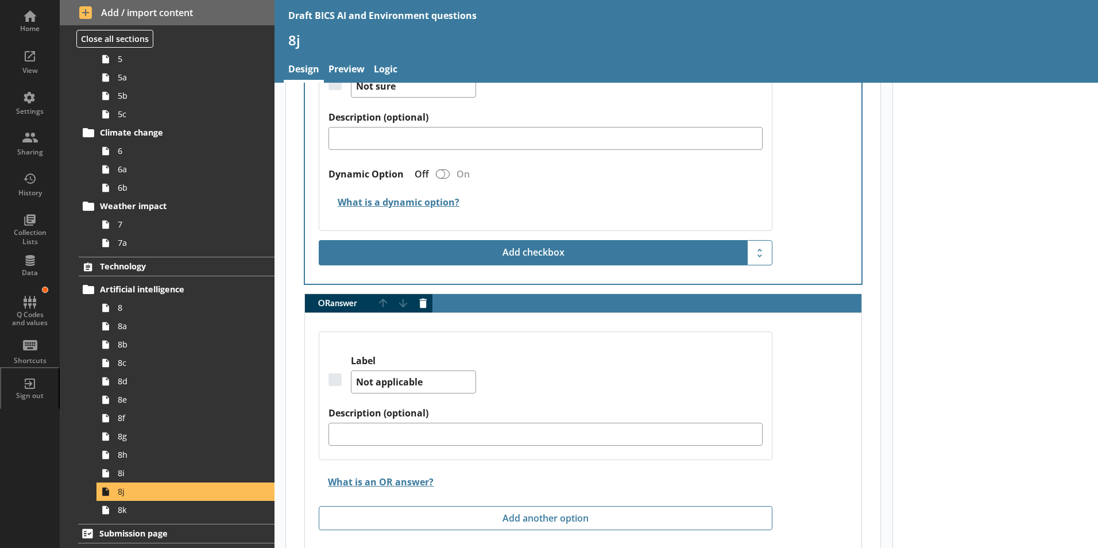
scroll to position [1549, 0]
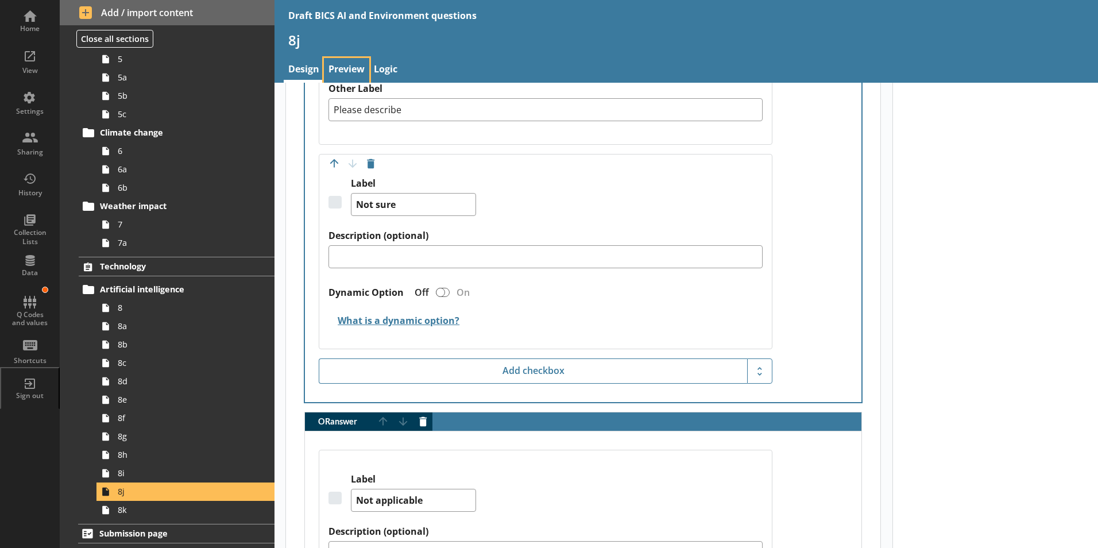
click at [342, 65] on link "Preview" at bounding box center [346, 70] width 45 height 25
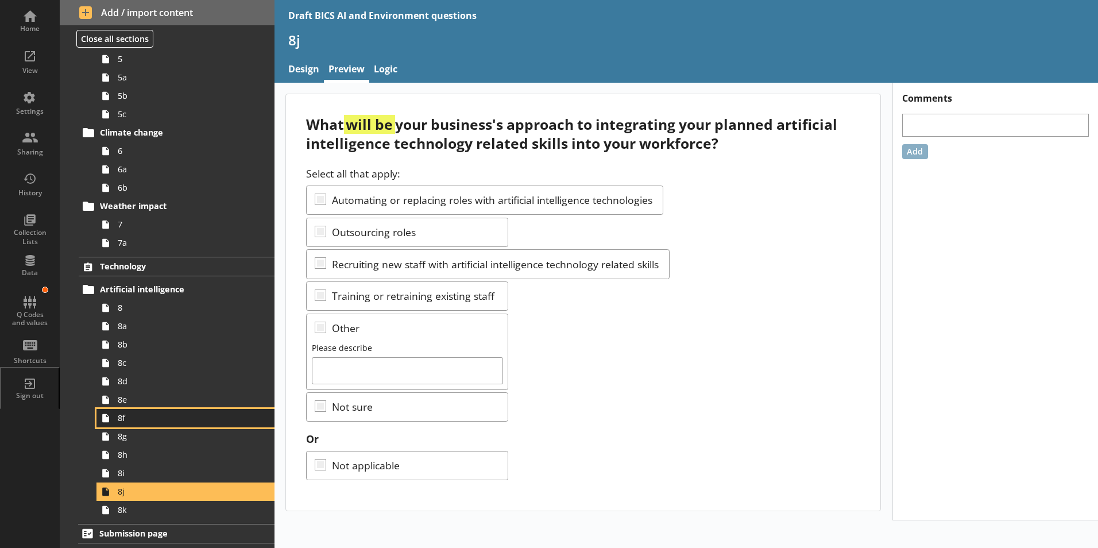
click at [121, 423] on span "8f" at bounding box center [181, 417] width 127 height 11
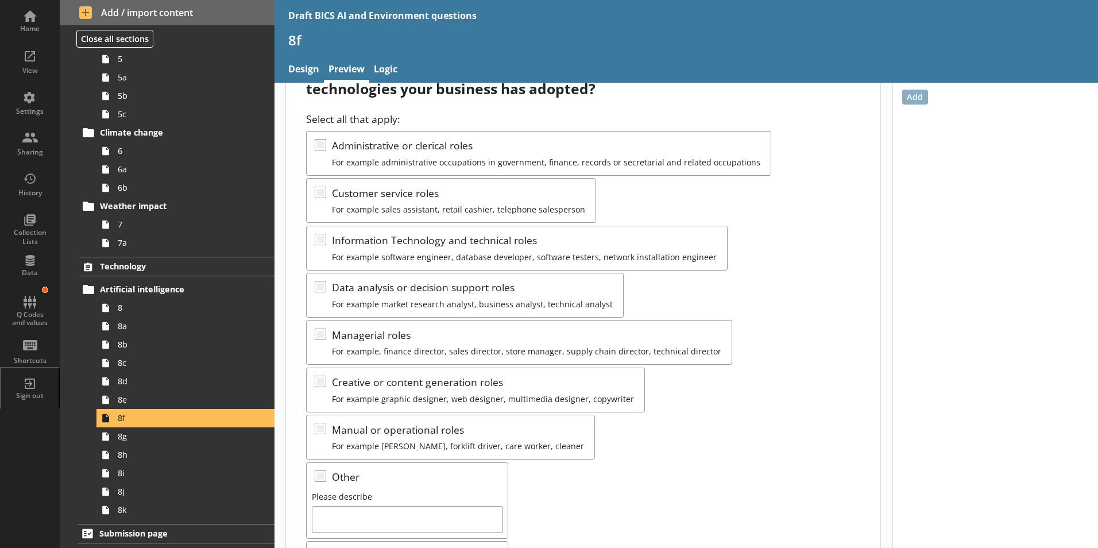
scroll to position [149, 0]
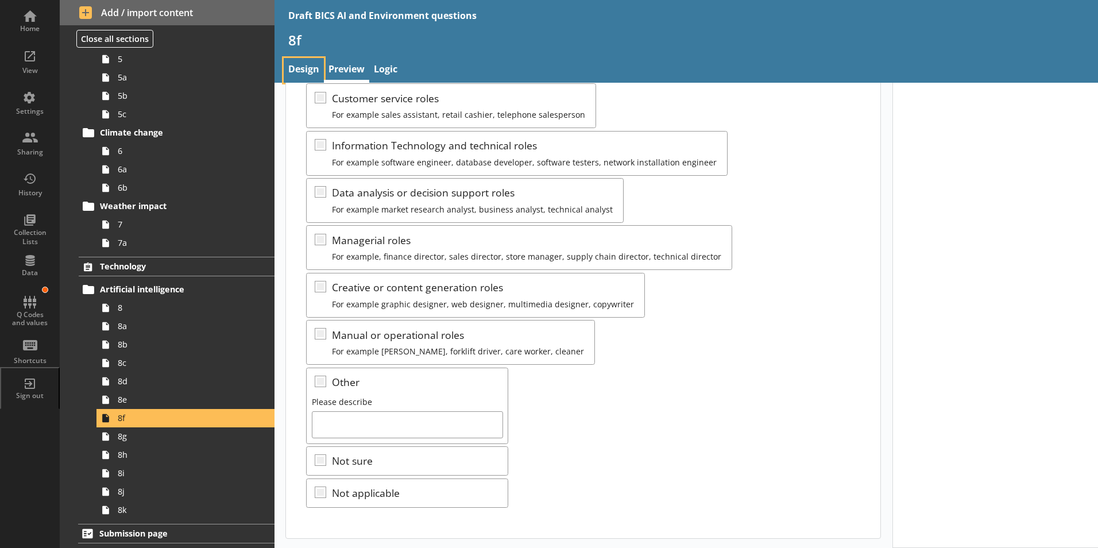
click at [312, 68] on link "Design" at bounding box center [304, 70] width 40 height 25
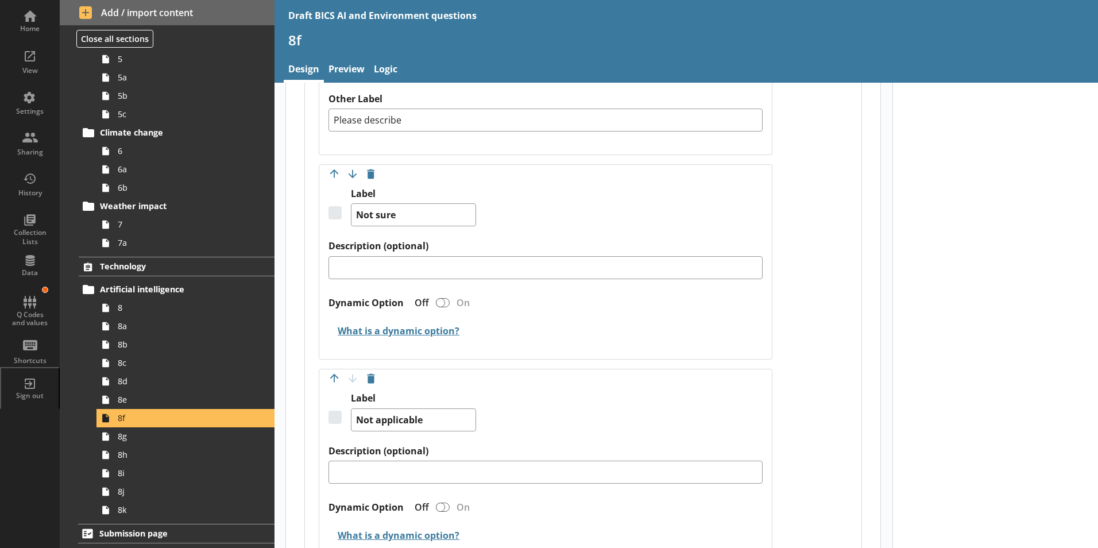
scroll to position [2304, 0]
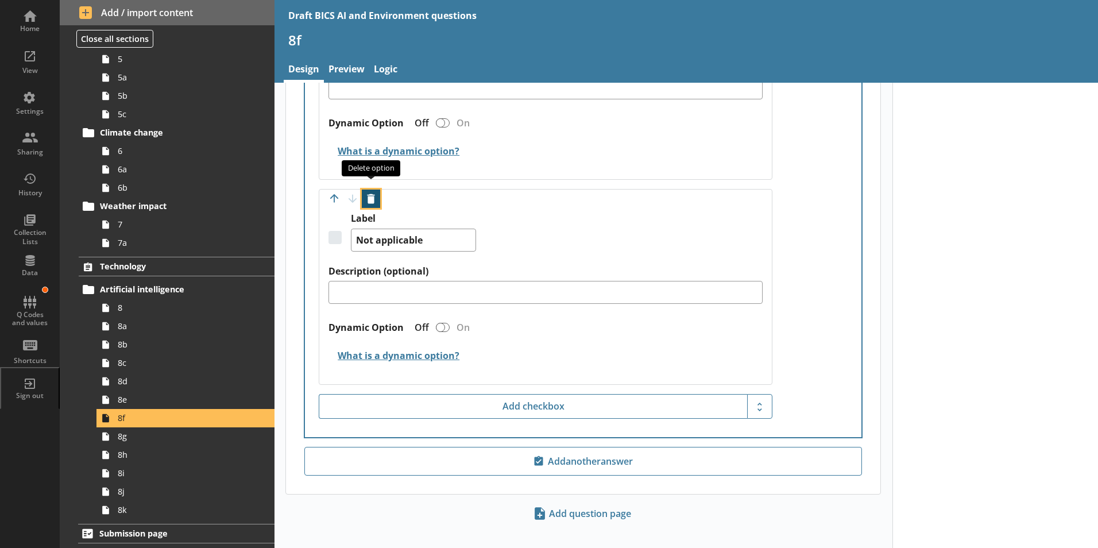
click at [370, 190] on button "Delete option" at bounding box center [371, 199] width 18 height 18
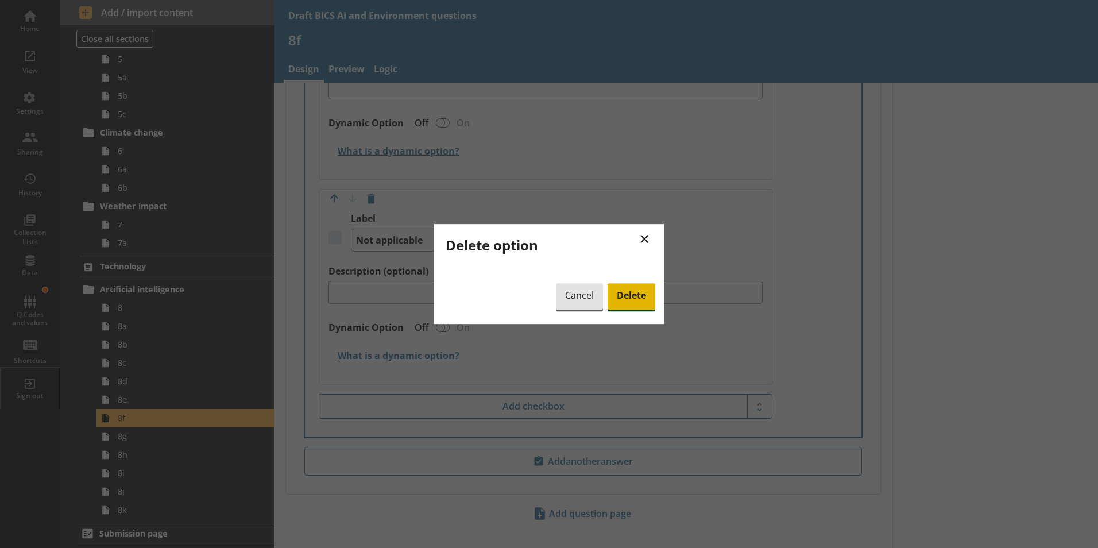
click at [628, 291] on span "Delete" at bounding box center [632, 296] width 48 height 26
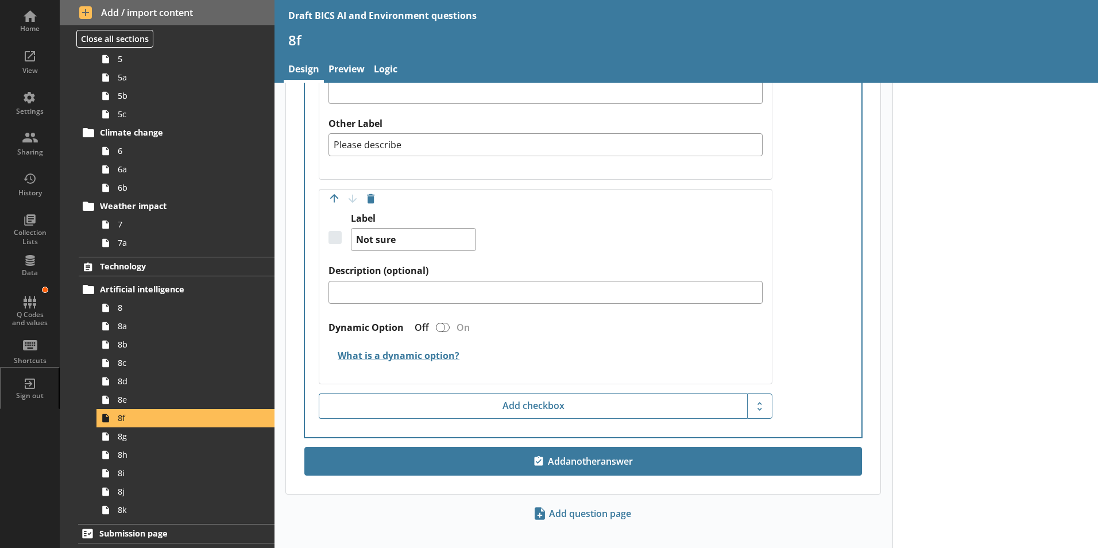
scroll to position [2100, 0]
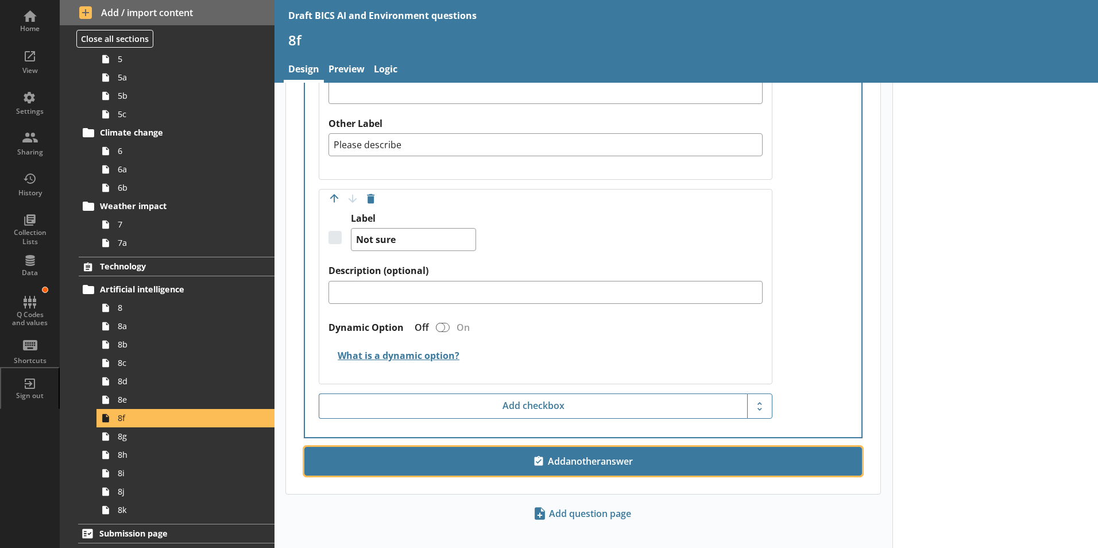
click at [586, 452] on span "Add another answer" at bounding box center [583, 461] width 547 height 18
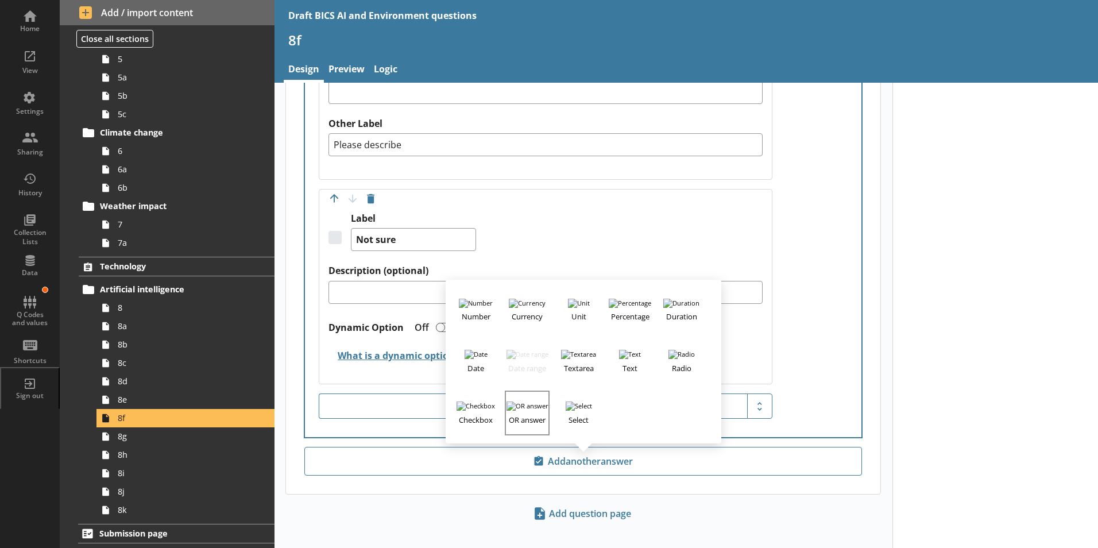
click at [536, 411] on h3 "OR answer" at bounding box center [527, 418] width 42 height 14
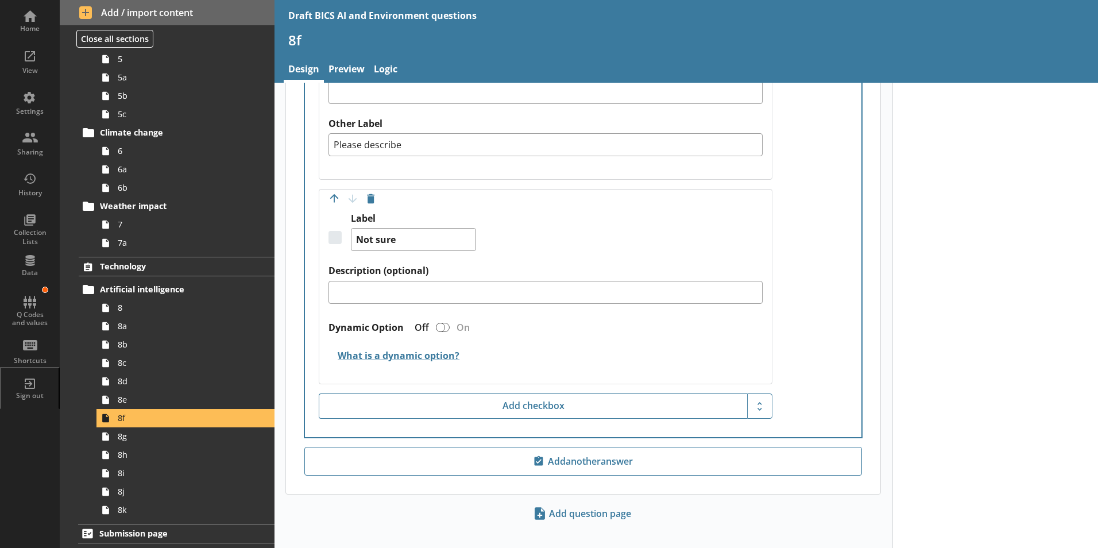
scroll to position [2140, 0]
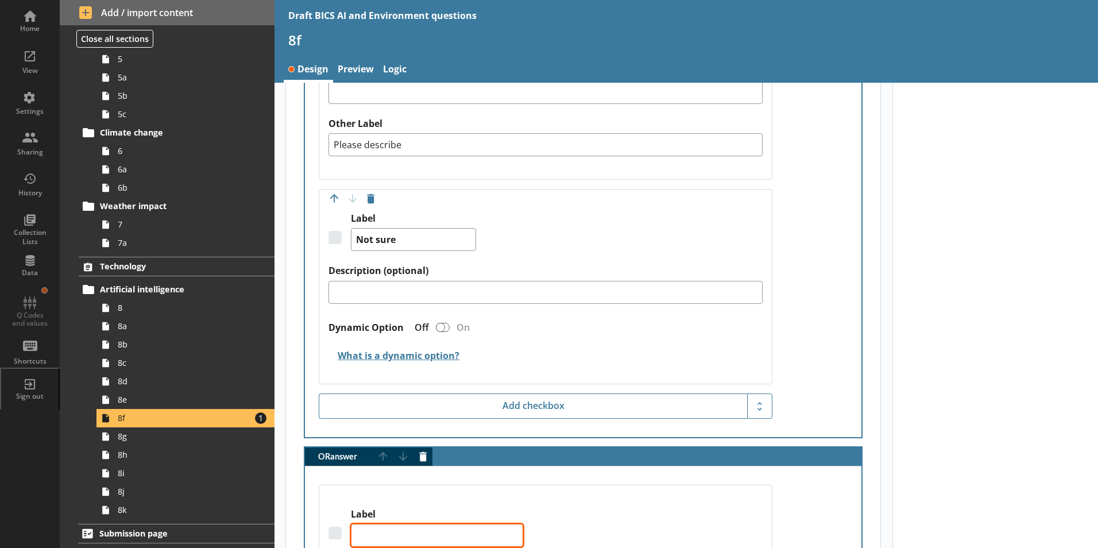
click at [380, 524] on textarea "Label" at bounding box center [437, 535] width 172 height 23
type textarea "x"
type textarea "N"
type textarea "x"
type textarea "No"
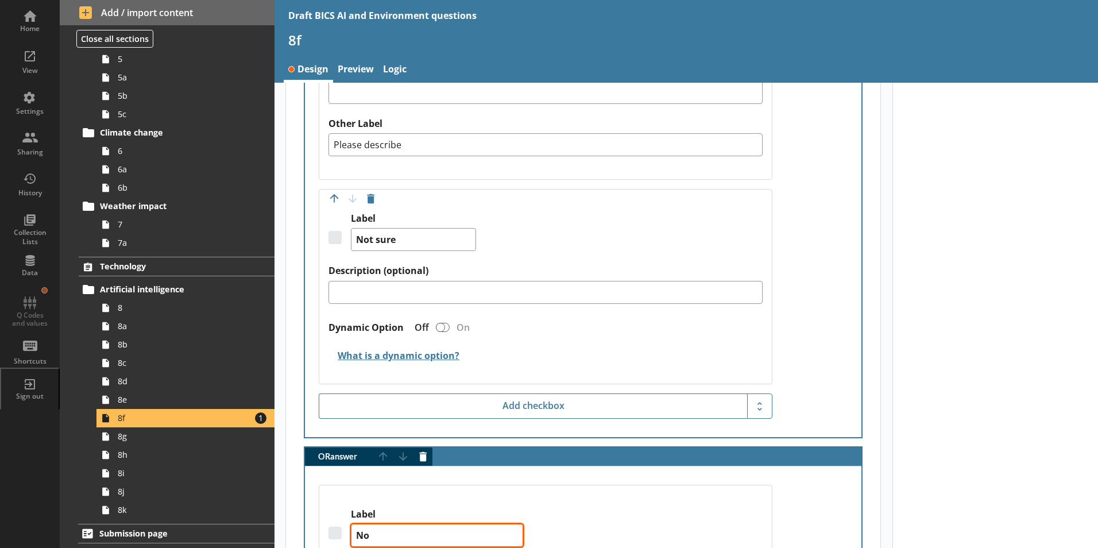
type textarea "x"
type textarea "Not"
type textarea "x"
type textarea "Not"
type textarea "x"
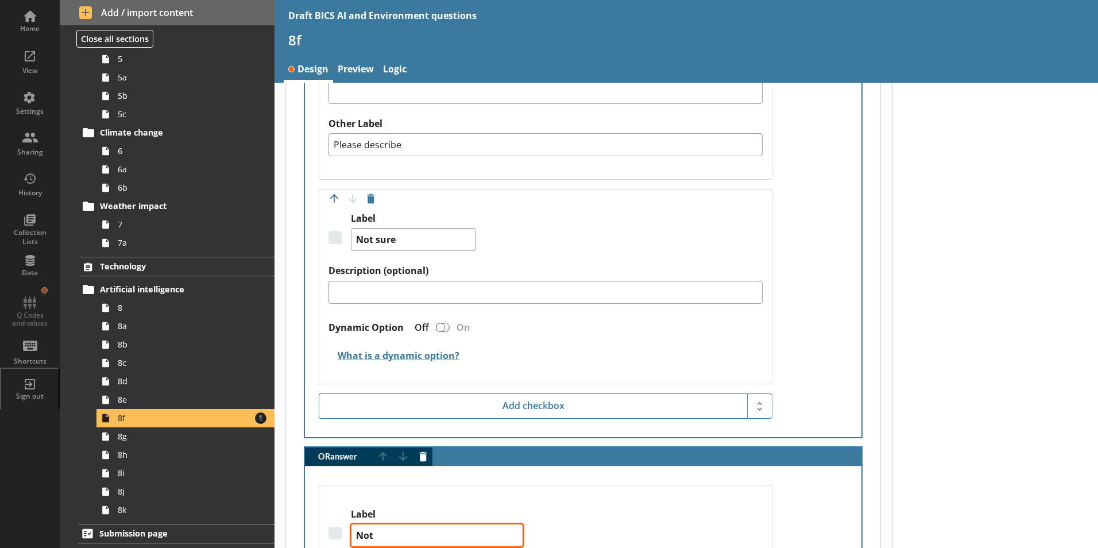
type textarea "Not a"
type textarea "x"
type textarea "Not ap"
type textarea "x"
type textarea "Not app"
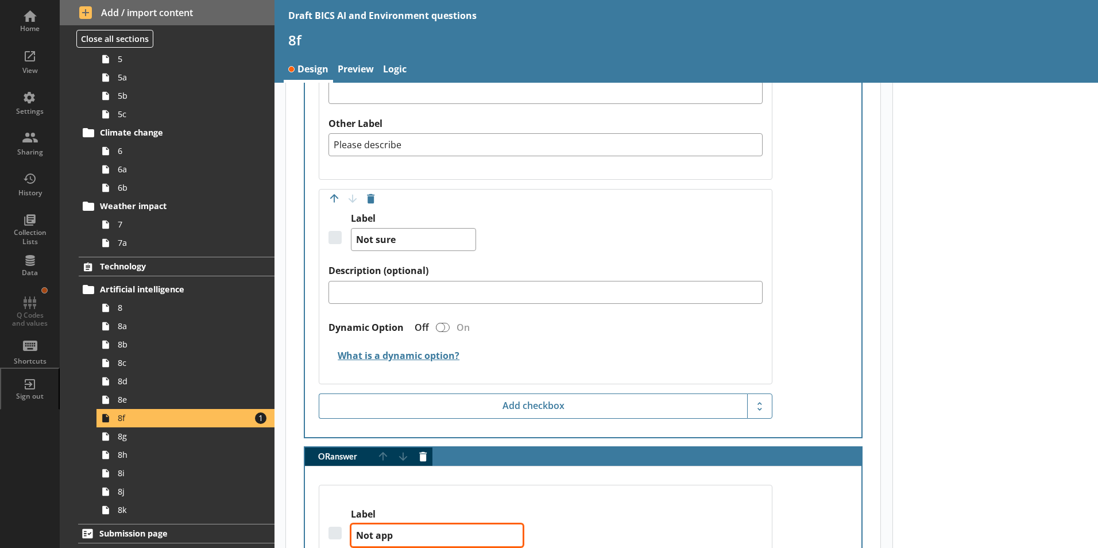
type textarea "x"
type textarea "Not appl"
type textarea "x"
type textarea "Not appli"
type textarea "x"
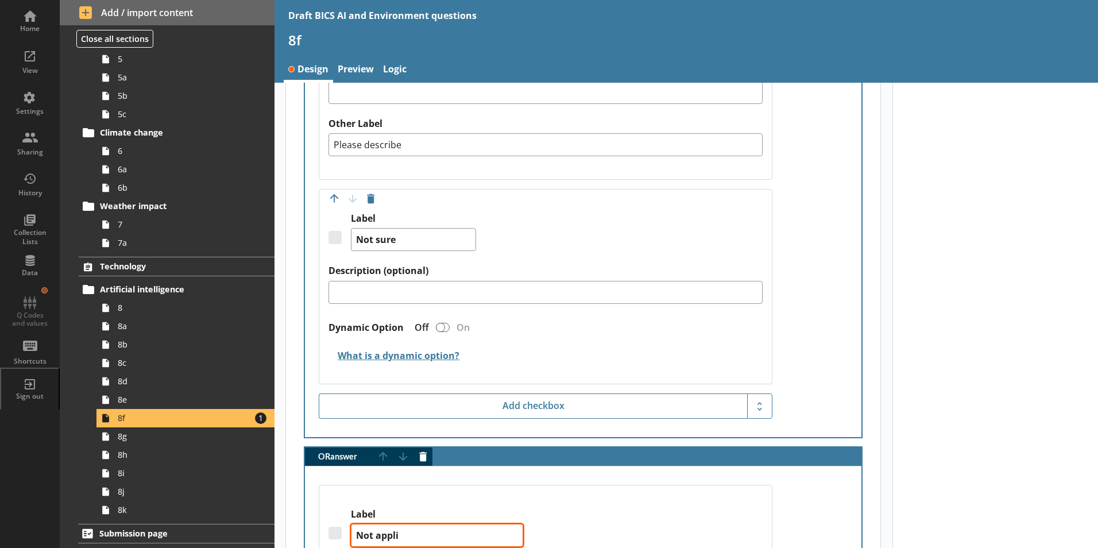
type textarea "Not applic"
type textarea "x"
type textarea "Not applica"
type textarea "x"
type textarea "Not applican"
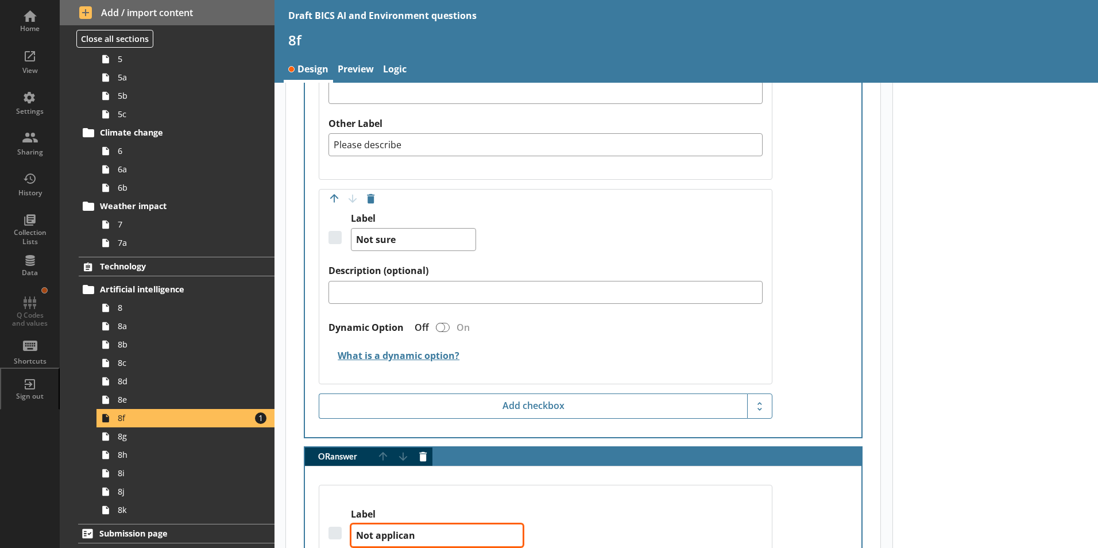
type textarea "x"
type textarea "Not applica"
type textarea "x"
type textarea "Not applicab"
type textarea "x"
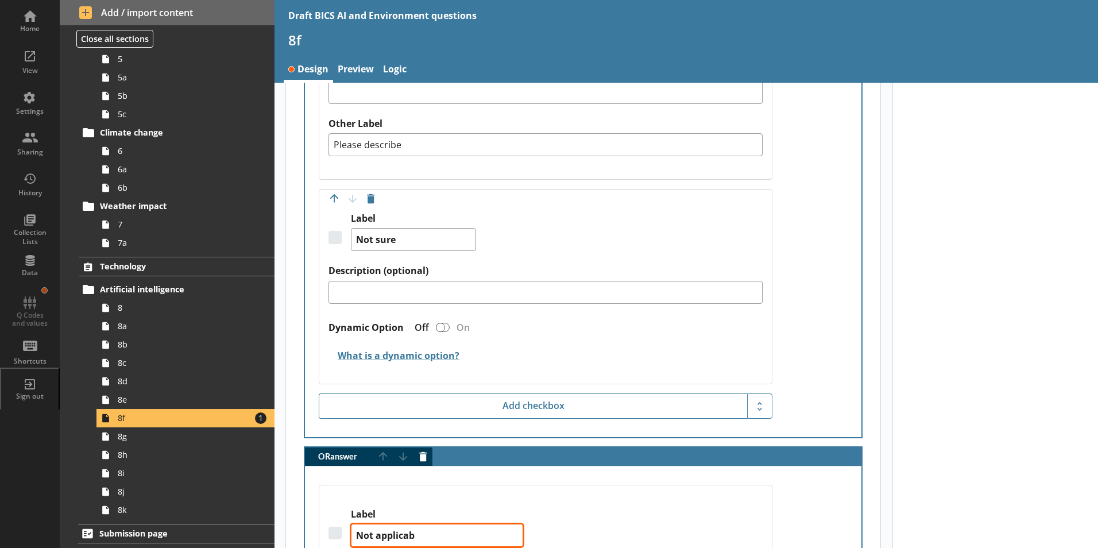
type textarea "Not applicabl"
type textarea "x"
type textarea "Not applicable"
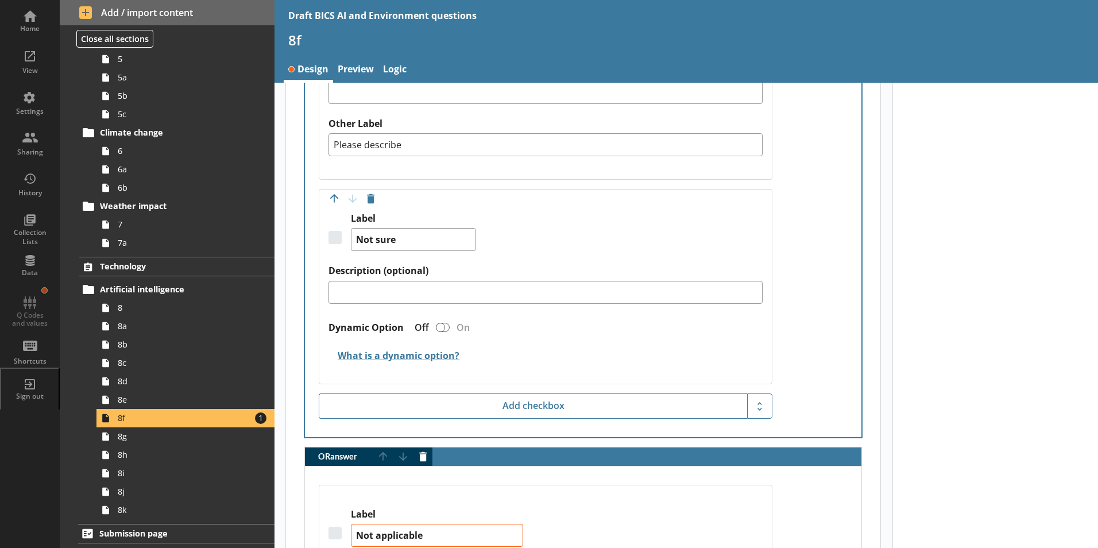
type textarea "x"
click at [331, 71] on link "Preview" at bounding box center [346, 70] width 45 height 25
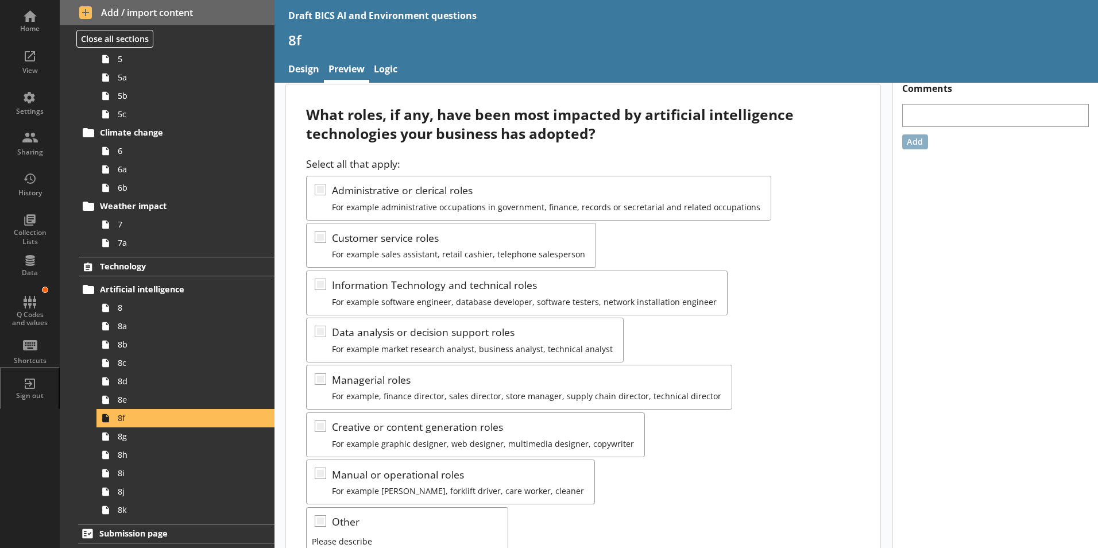
scroll to position [3, 0]
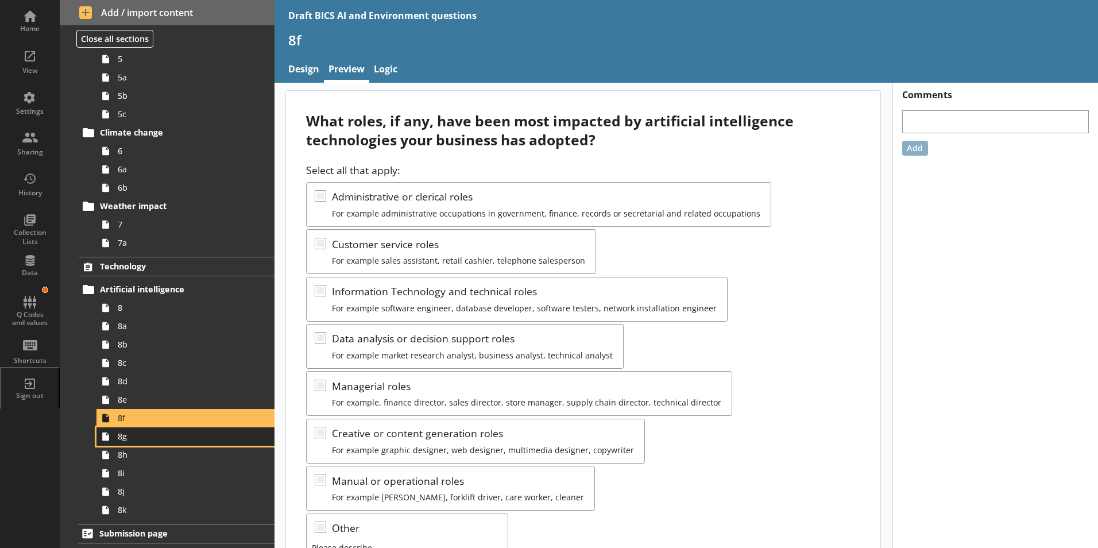
click at [117, 440] on link "8g" at bounding box center [185, 436] width 178 height 18
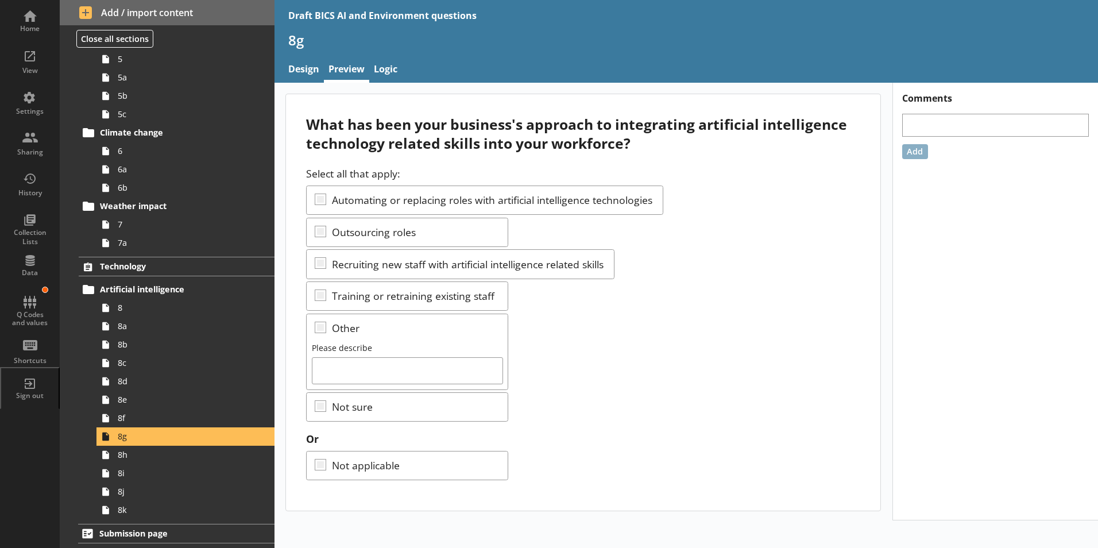
click at [845, 281] on div "Select all that apply: Automating or replacing roles with artificial intelligen…" at bounding box center [583, 294] width 554 height 255
